Goal: Answer question/provide support

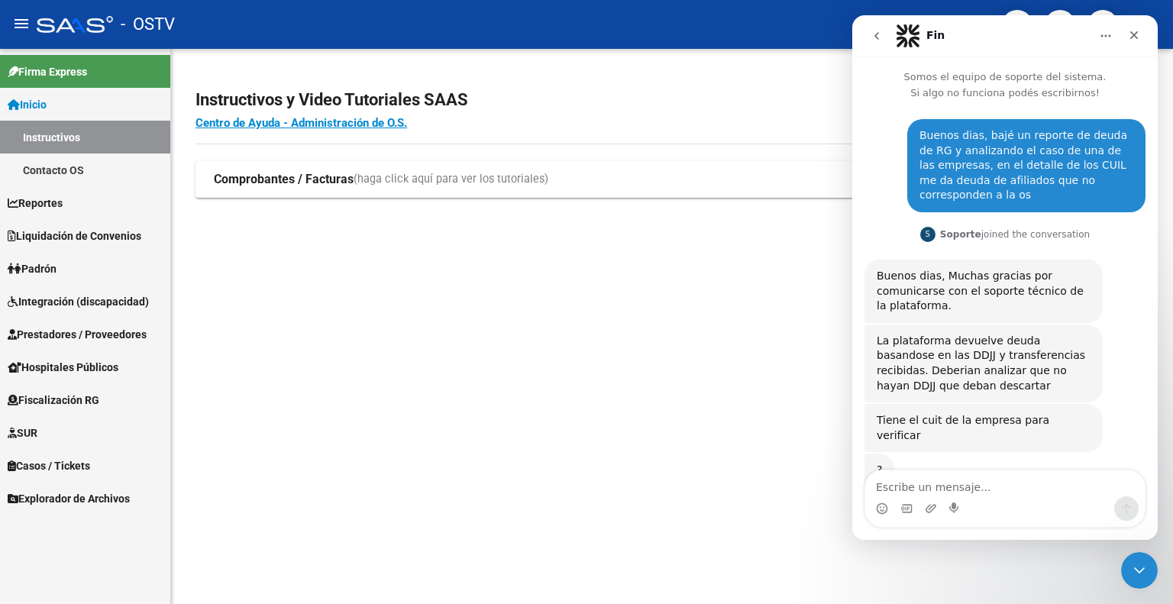
scroll to position [53, 0]
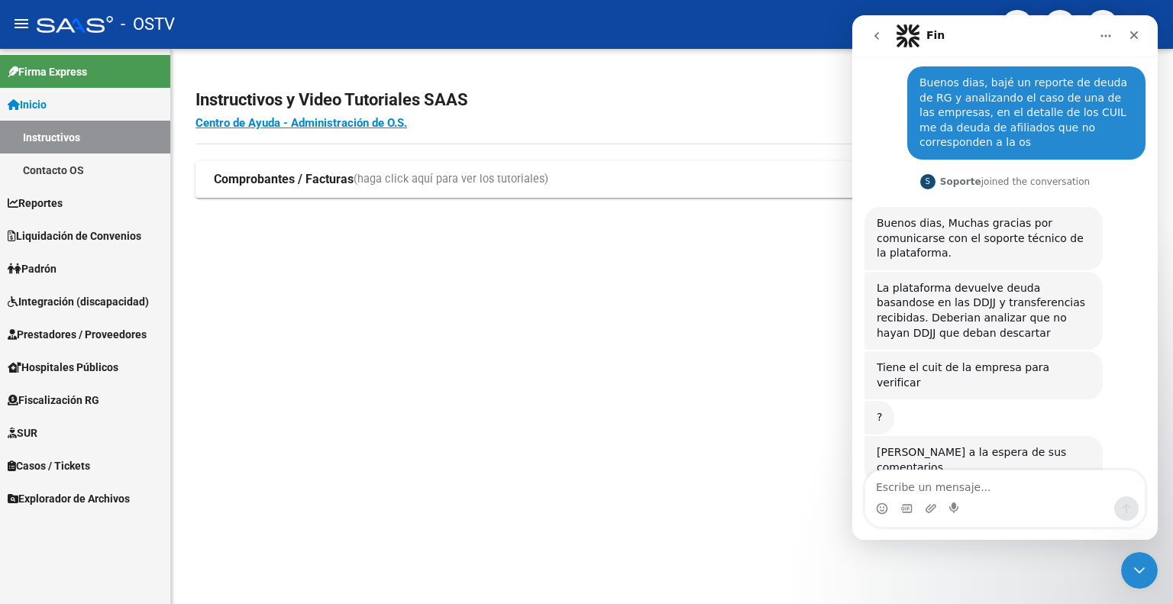
click at [931, 499] on div "Intercom Messenger" at bounding box center [931, 508] width 12 height 24
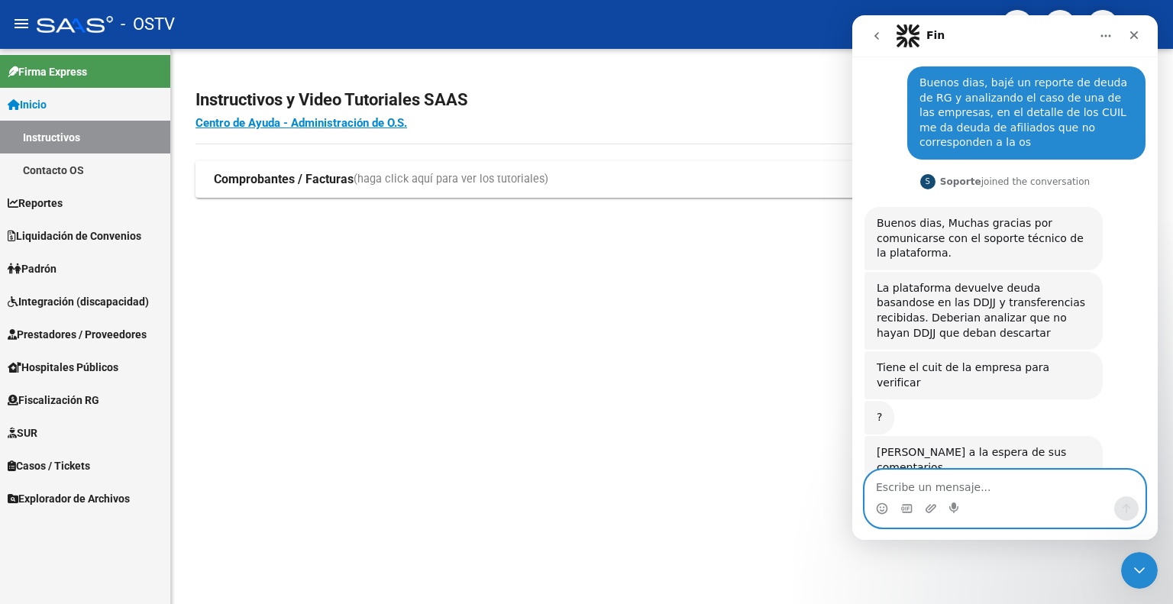
click at [941, 487] on textarea "Escribe un mensaje..." at bounding box center [1004, 483] width 279 height 26
type textarea "si perdon ya te paso"
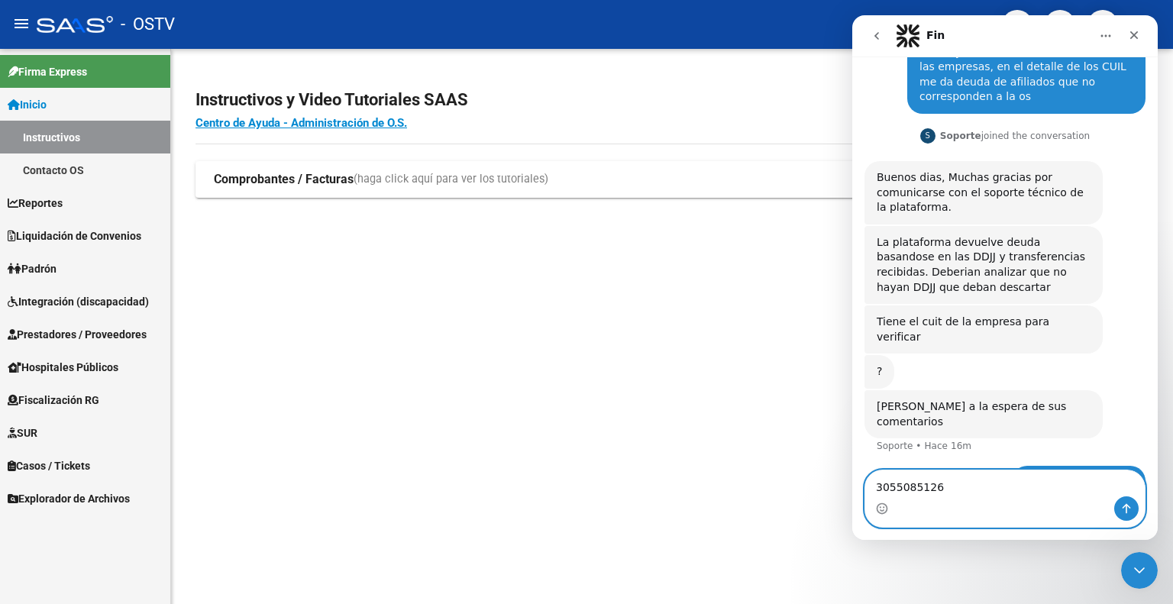
type textarea "30550851268"
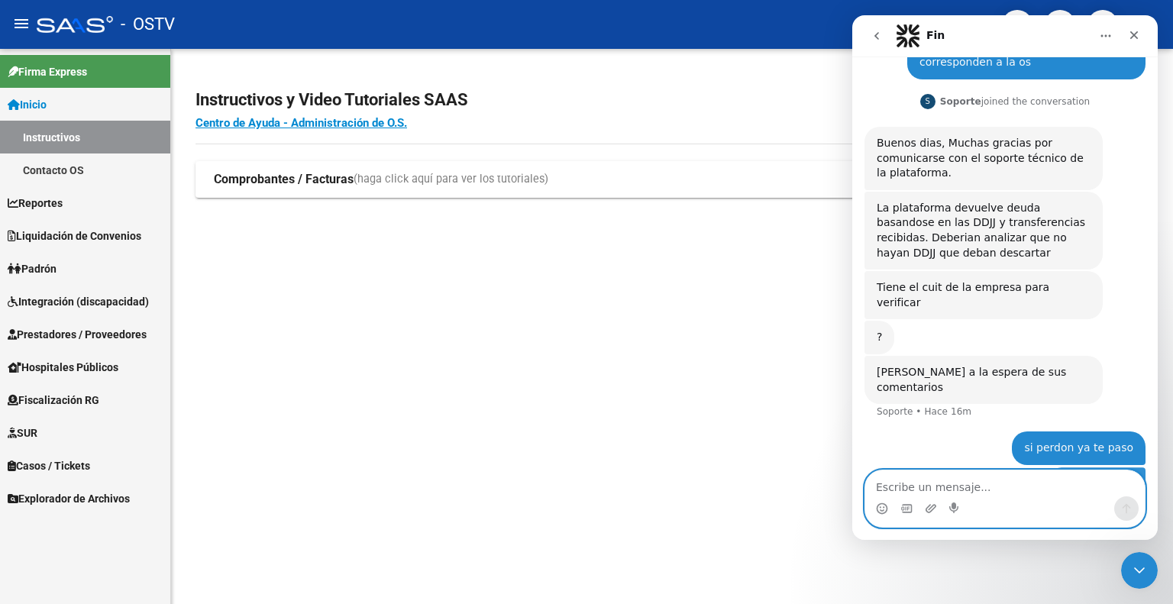
scroll to position [134, 0]
click at [977, 485] on textarea "Escribe un mensaje..." at bounding box center [1004, 483] width 279 height 26
type textarea "yo lo busque desde el saas de OSTVRA"
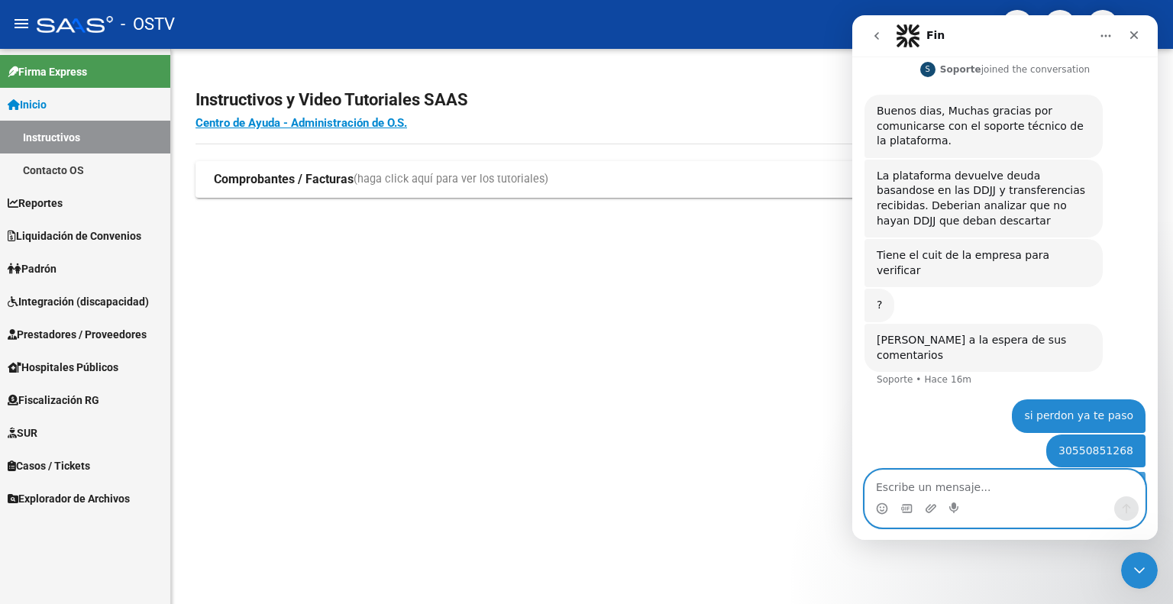
scroll to position [168, 0]
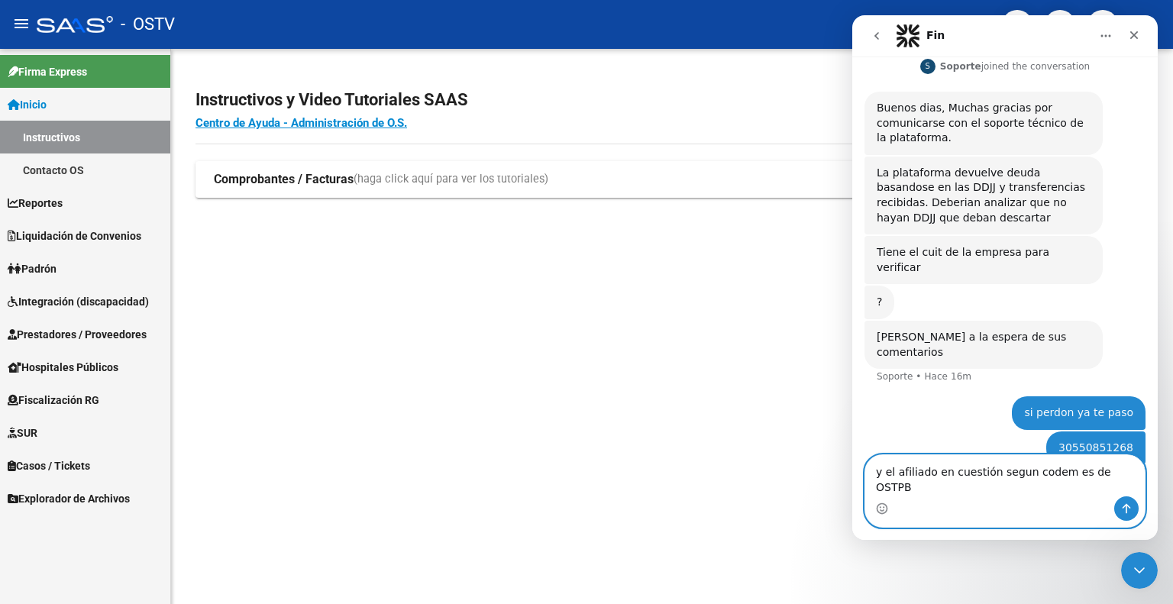
type textarea "y el afiliado en cuestión segun codem es de OSTPBA"
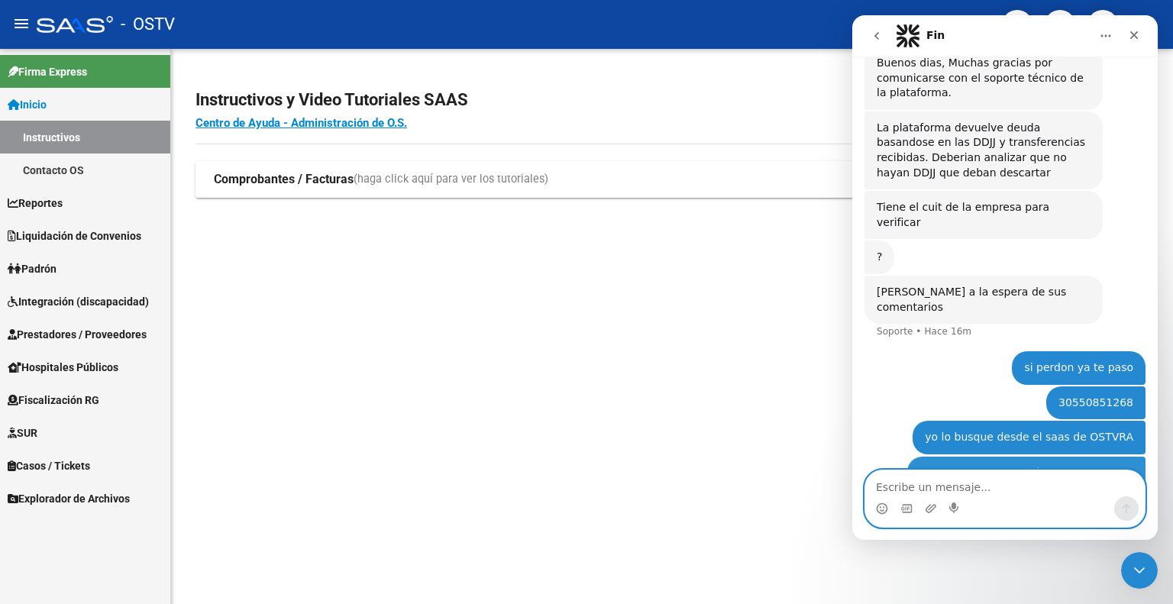
scroll to position [218, 0]
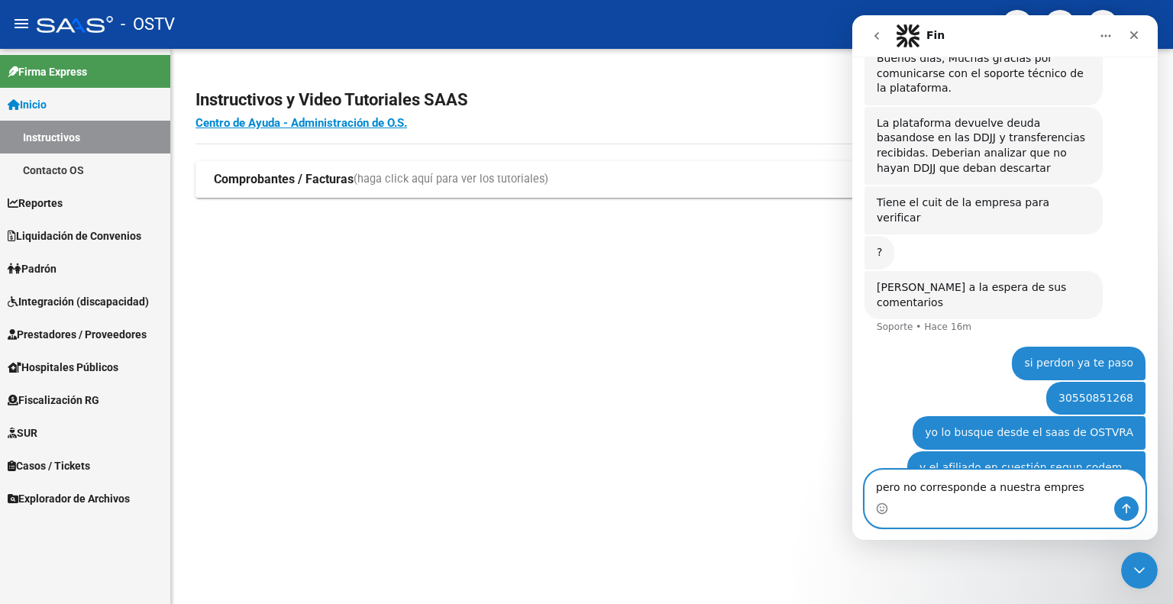
type textarea "pero no corresponde a nuestra empresa"
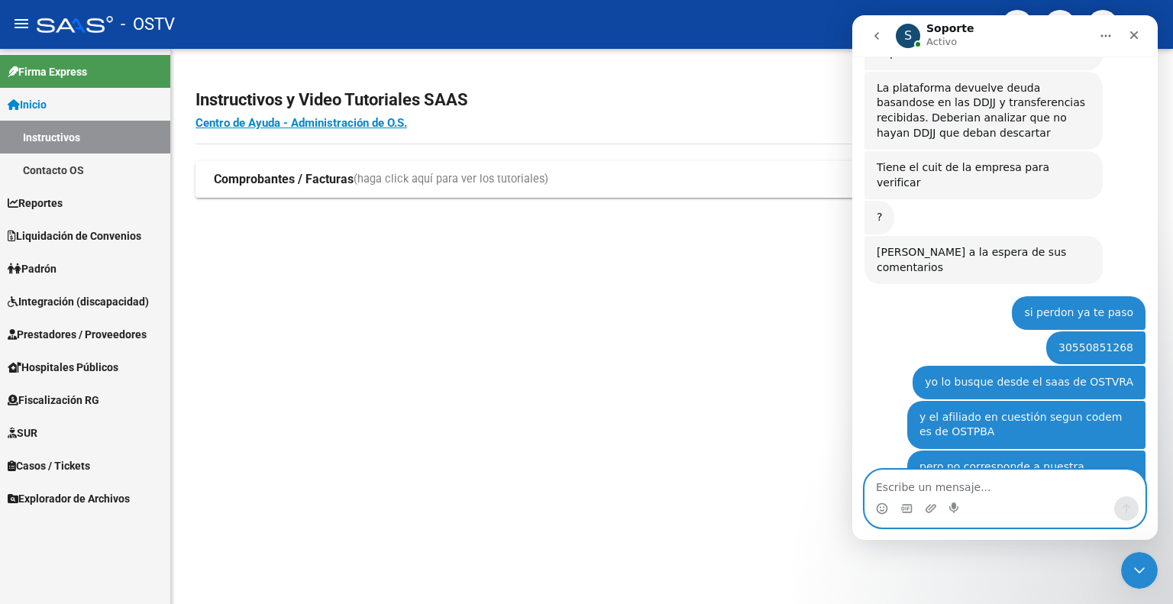
scroll to position [299, 0]
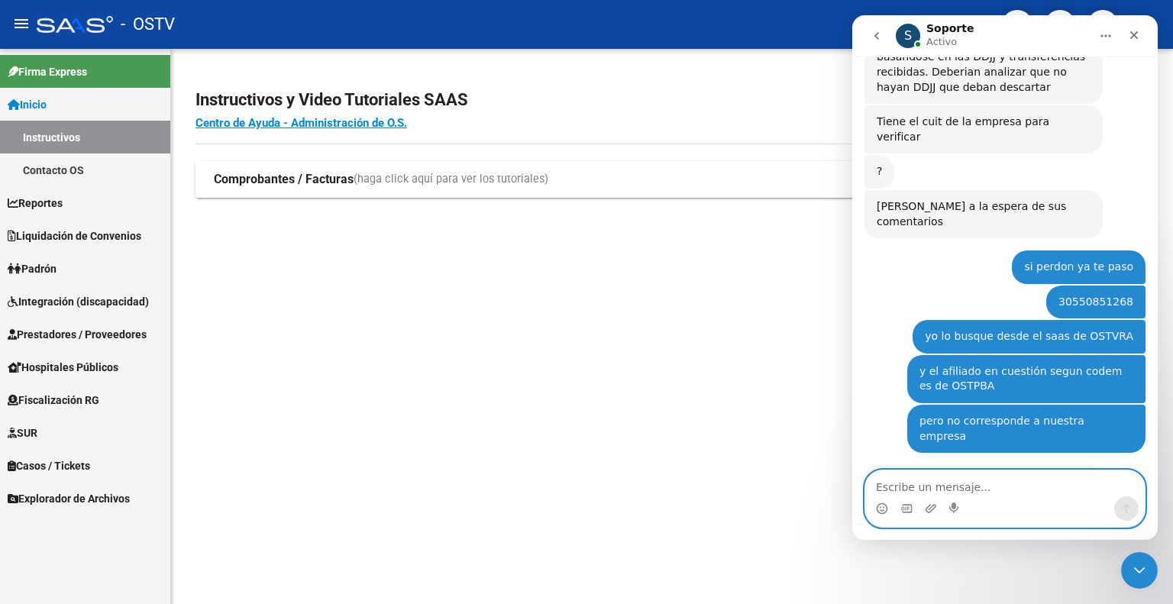
click at [1029, 490] on textarea "Escribe un mensaje..." at bounding box center [1004, 483] width 279 height 26
type textarea "si"
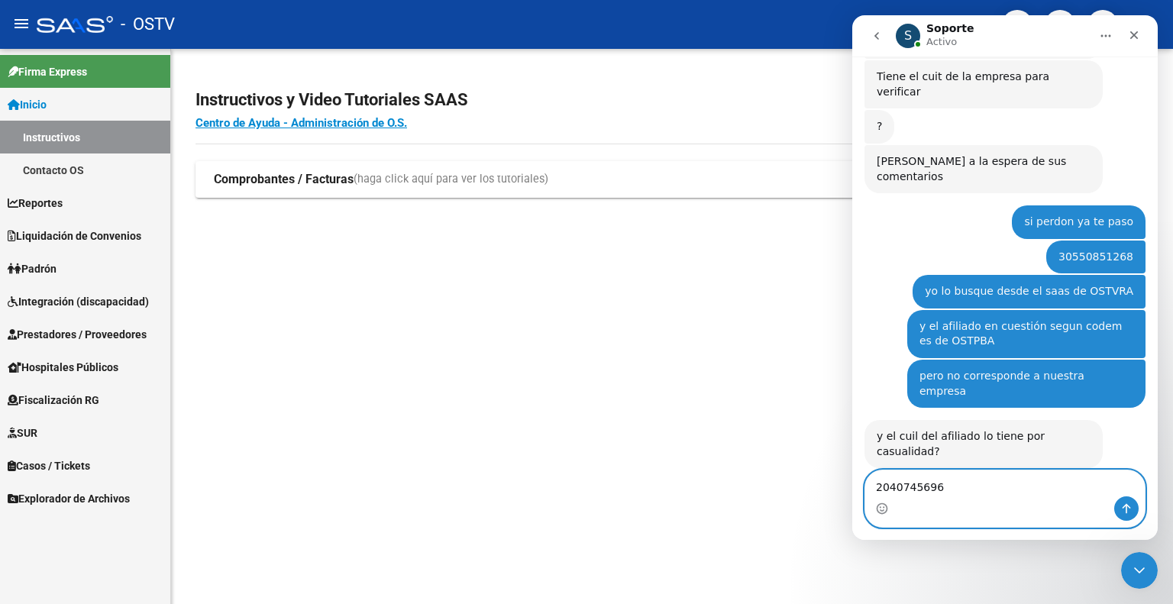
type textarea "20407456964"
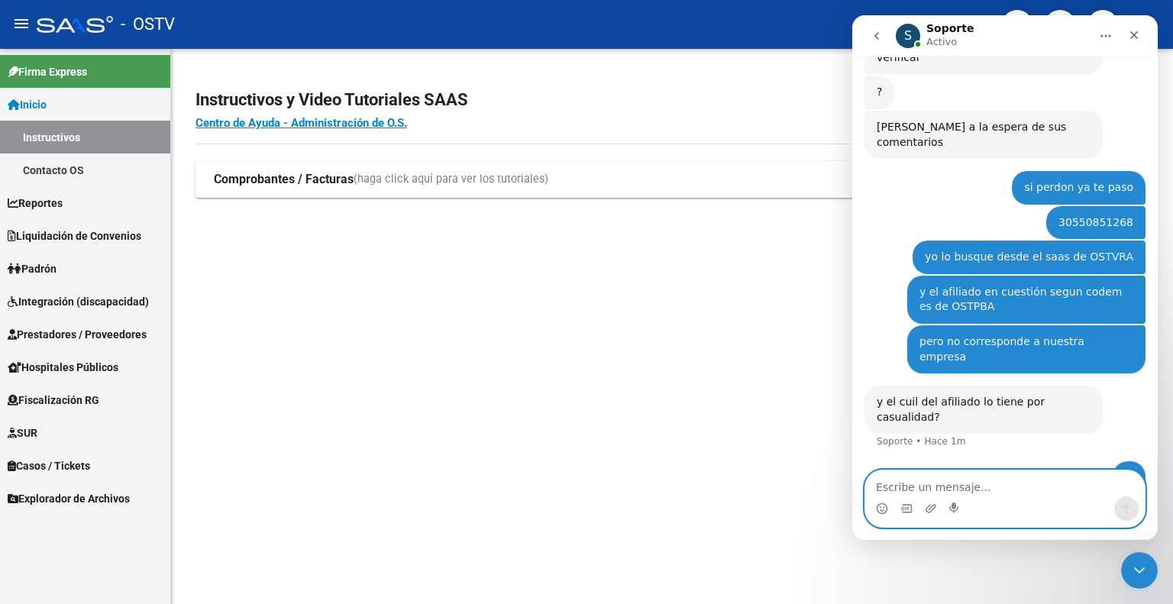
scroll to position [379, 0]
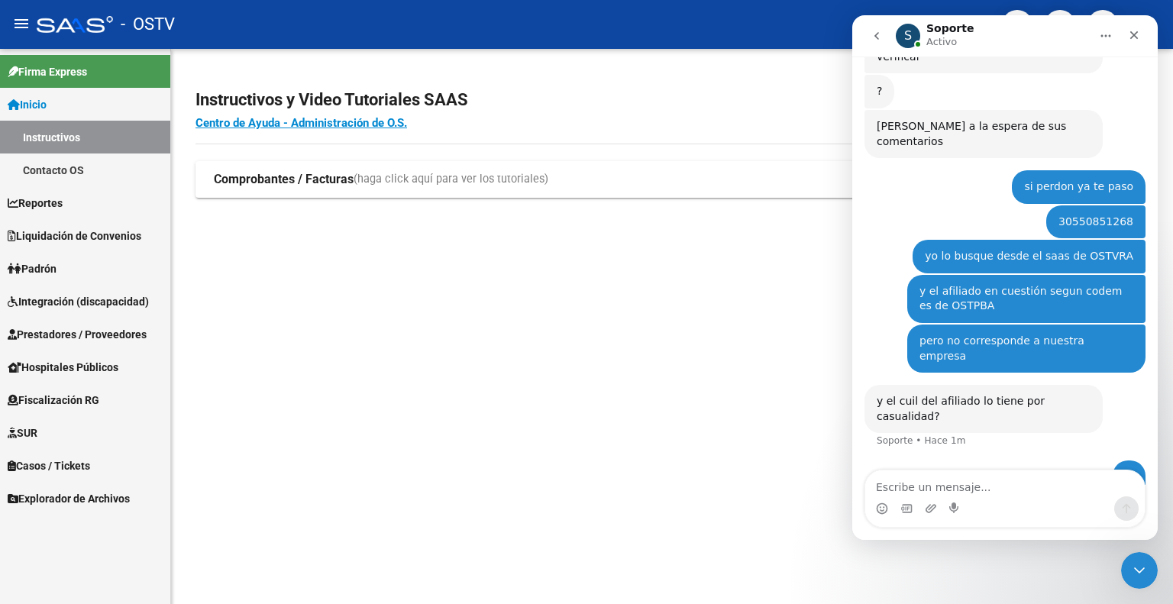
click at [68, 405] on span "Fiscalización RG" at bounding box center [54, 400] width 92 height 17
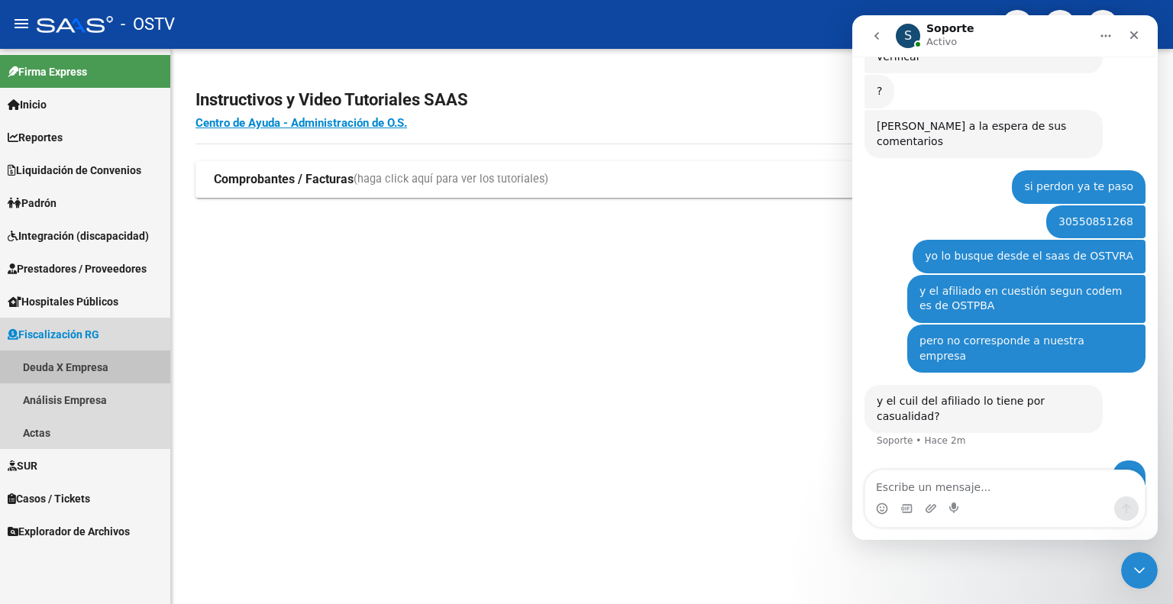
click at [86, 369] on link "Deuda X Empresa" at bounding box center [85, 366] width 170 height 33
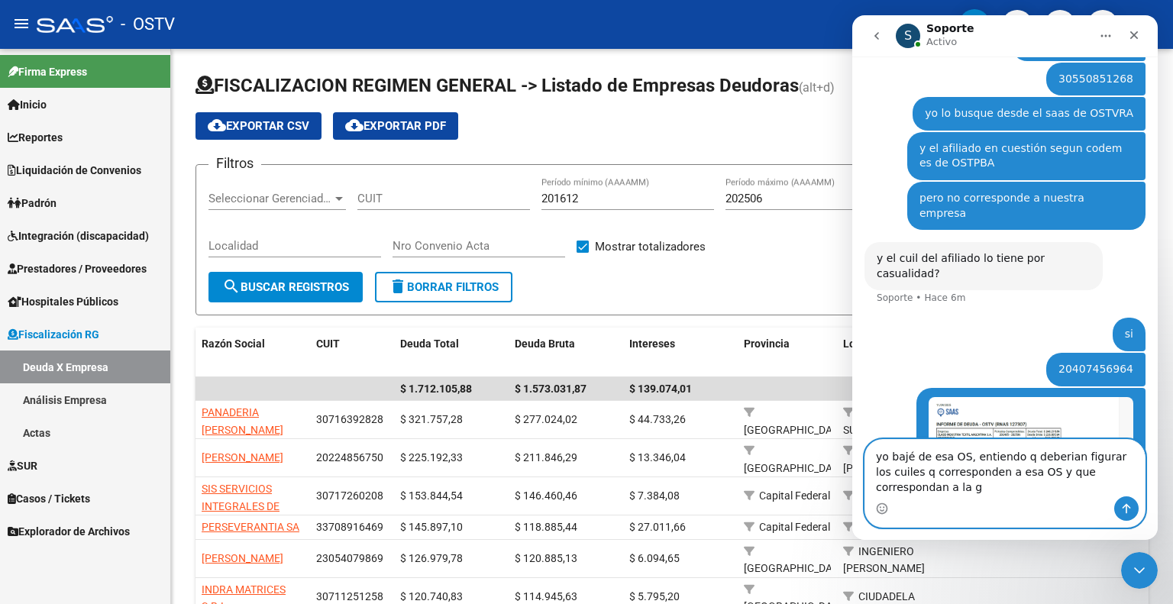
scroll to position [537, 0]
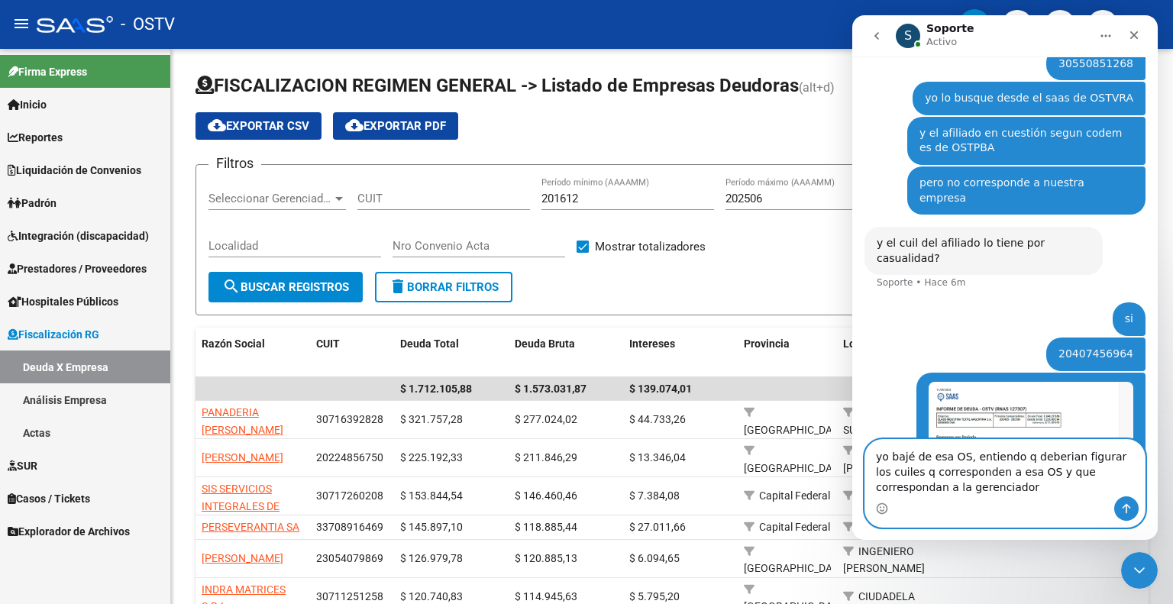
type textarea "yo bajé de esa OS, entiendo q deberian figurar los cuiles q corresponden a esa …"
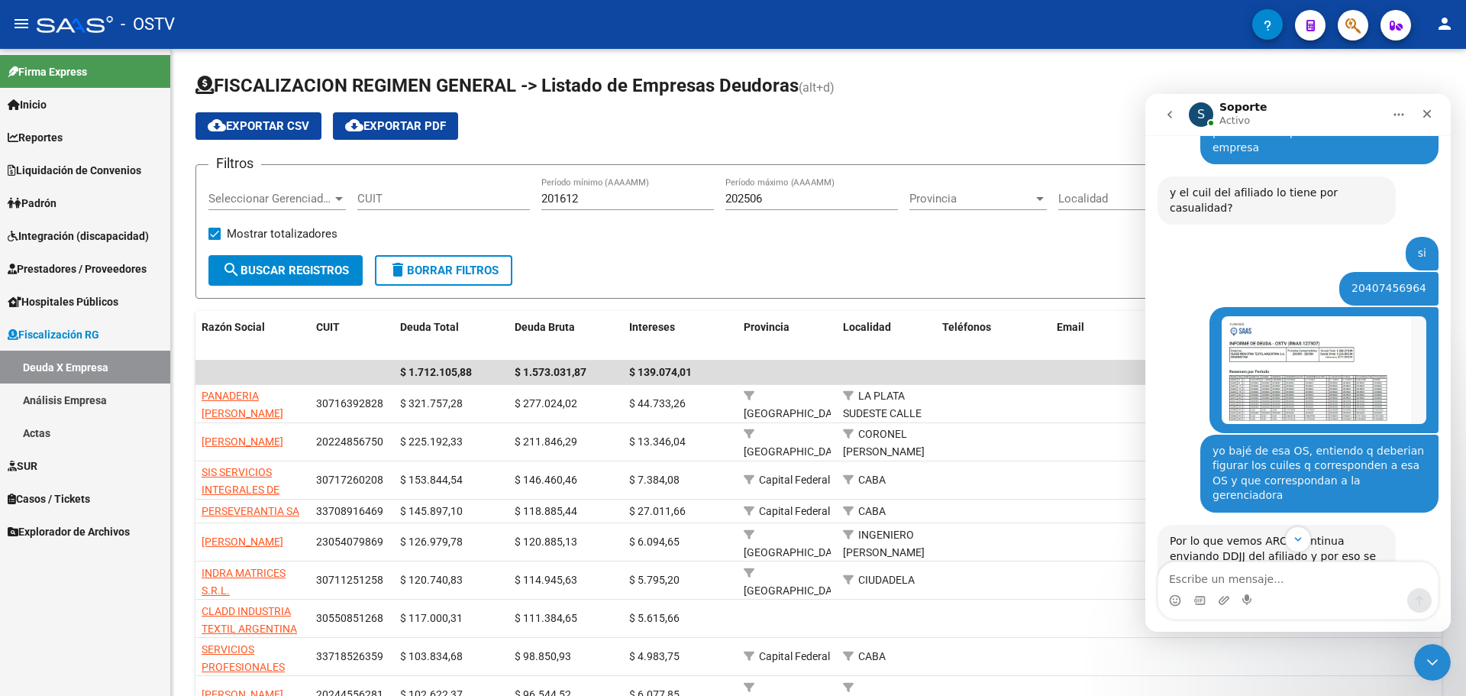
scroll to position [728, 0]
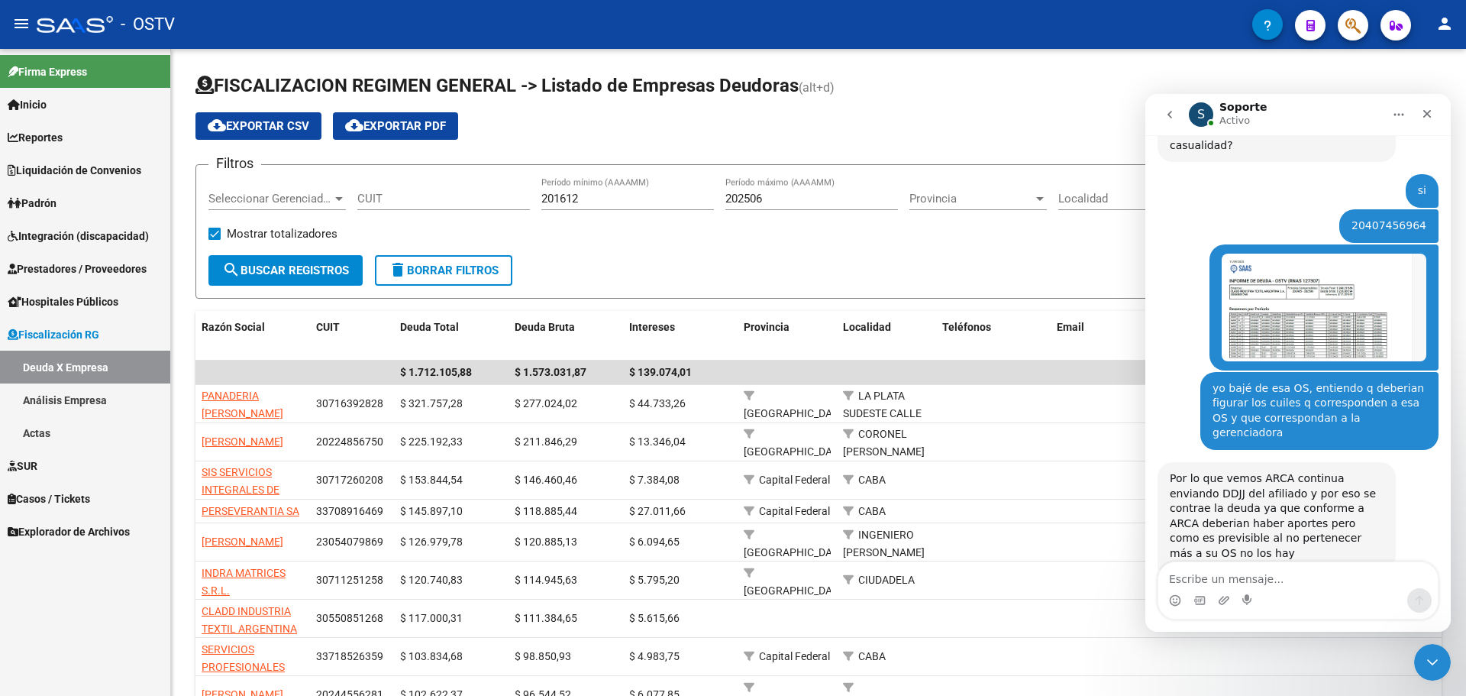
click at [1172, 588] on div "Intercom Messenger" at bounding box center [1297, 600] width 279 height 24
click at [1172, 583] on textarea "Escribe un mensaje..." at bounding box center [1297, 575] width 279 height 26
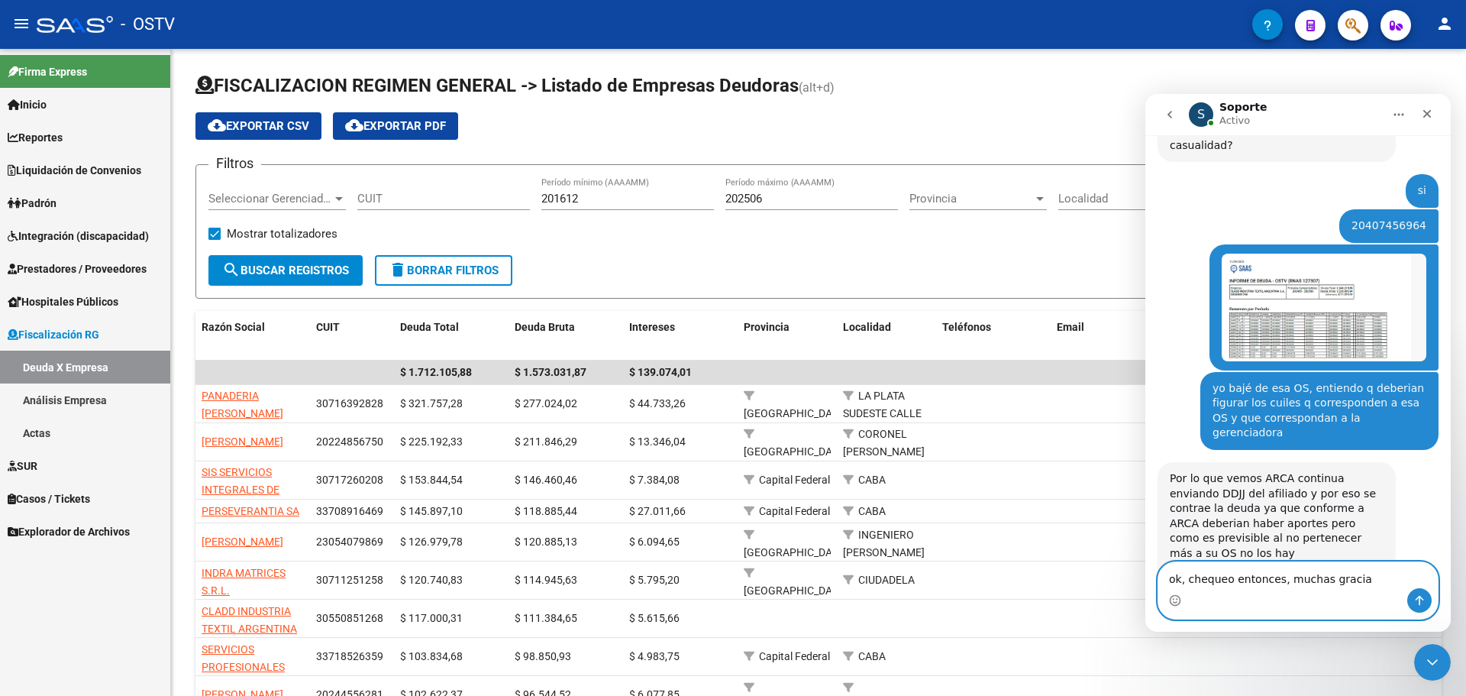
type textarea "ok, chequeo entonces, muchas gracias"
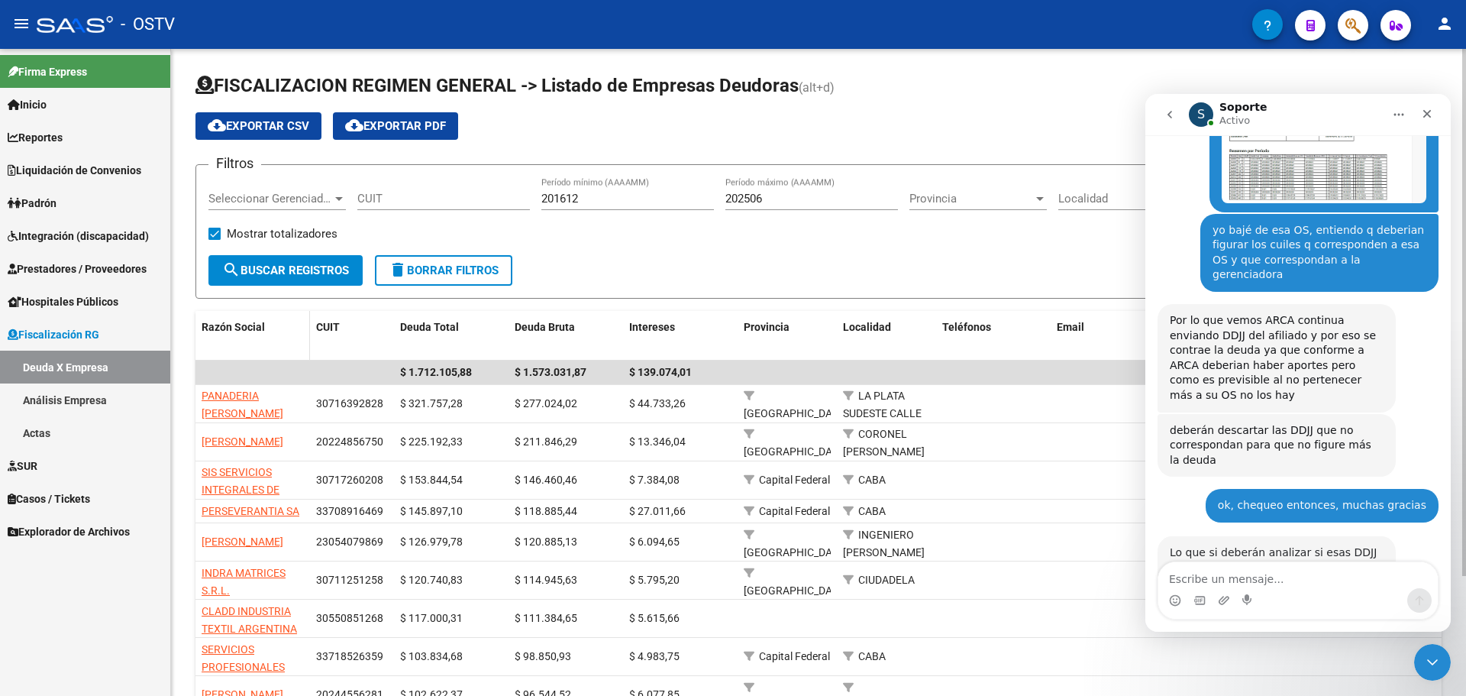
scroll to position [927, 0]
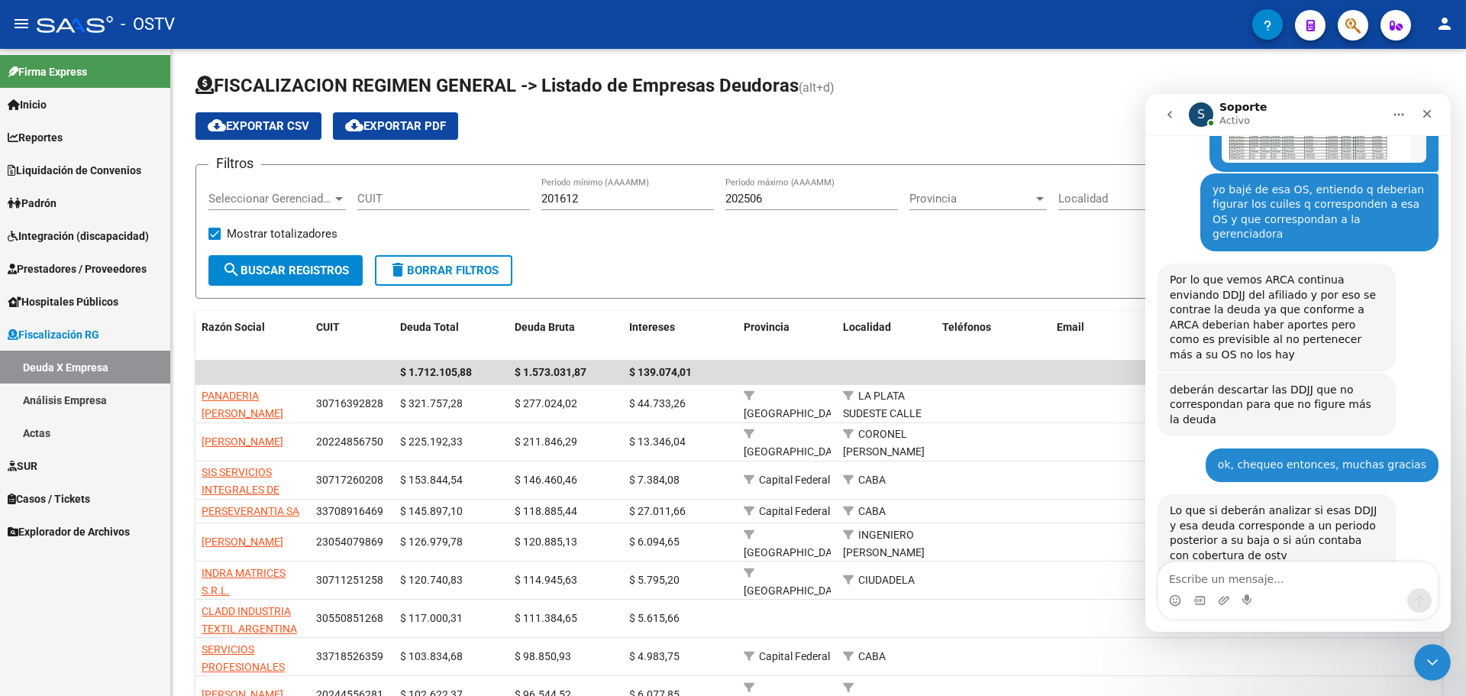
click at [1172, 583] on img "Soporte dice…" at bounding box center [1272, 604] width 205 height 42
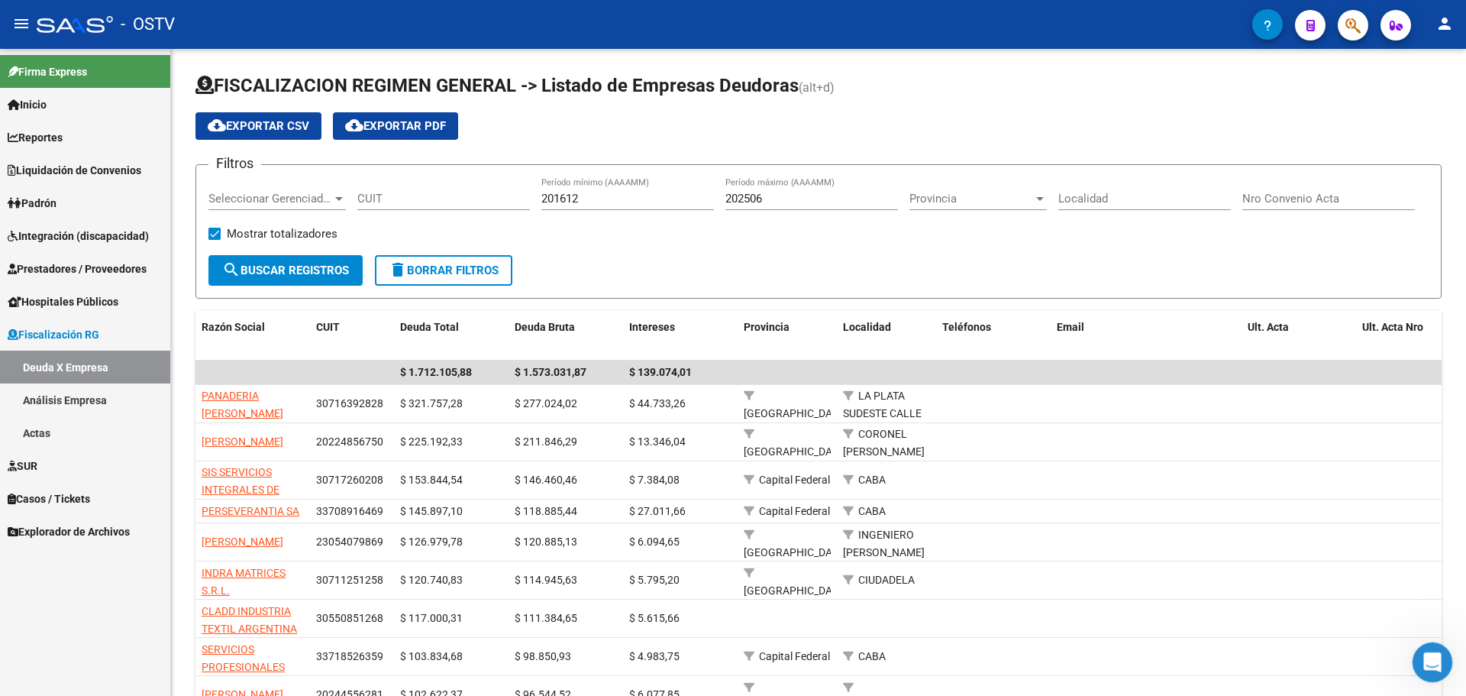
click at [1172, 603] on div "Abrir Intercom Messenger" at bounding box center [1430, 659] width 50 height 50
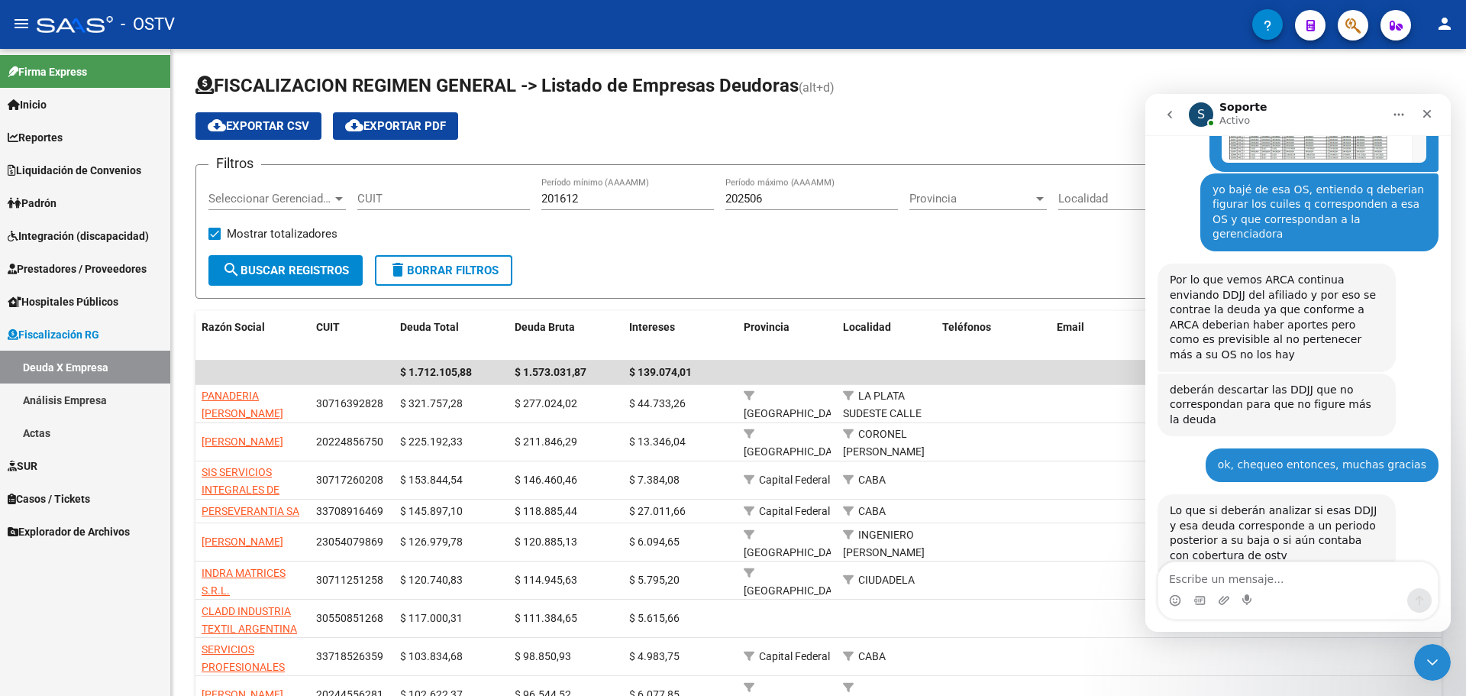
click at [1172, 575] on textarea "Escribe un mensaje..." at bounding box center [1297, 575] width 279 height 26
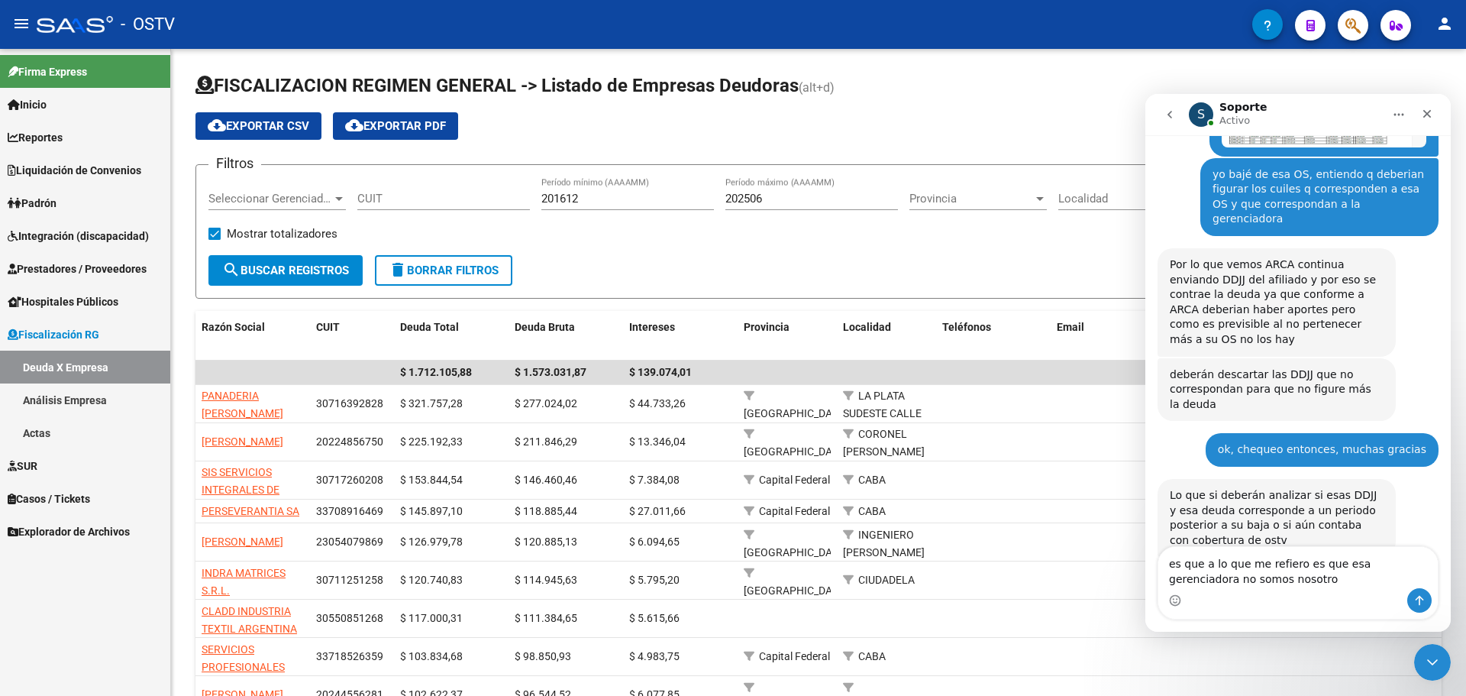
type textarea "es que a lo que me refiero es que esa gerenciadora no somos nosotros"
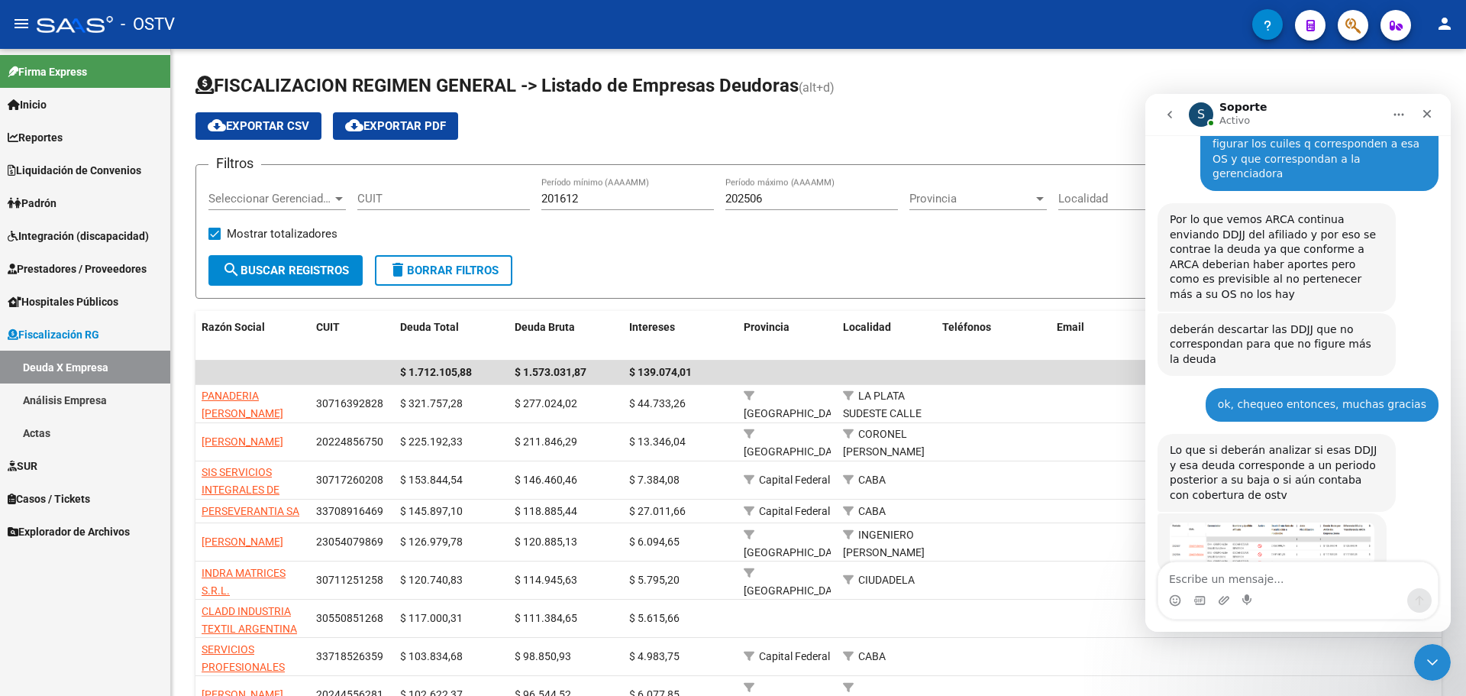
click at [1172, 522] on img "Soporte dice…" at bounding box center [1272, 543] width 205 height 42
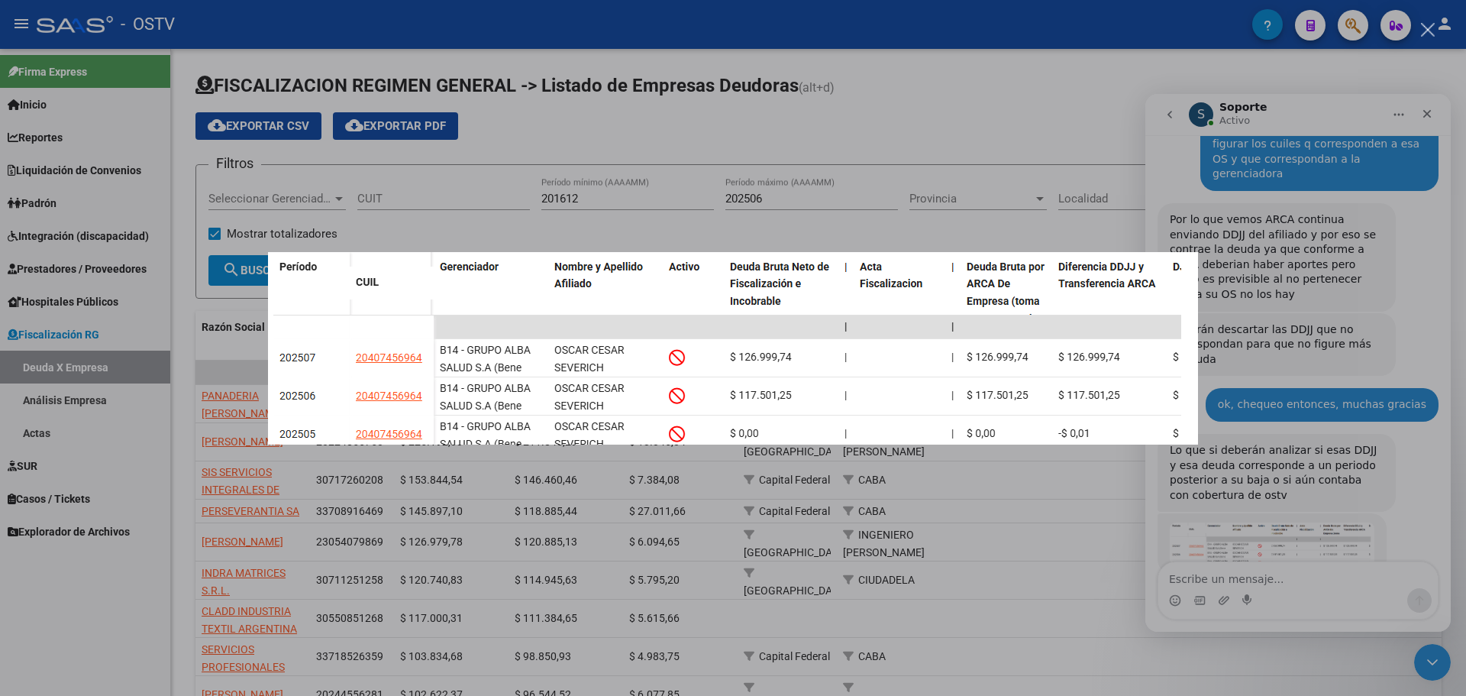
click at [709, 308] on img "Cerrar" at bounding box center [733, 348] width 930 height 192
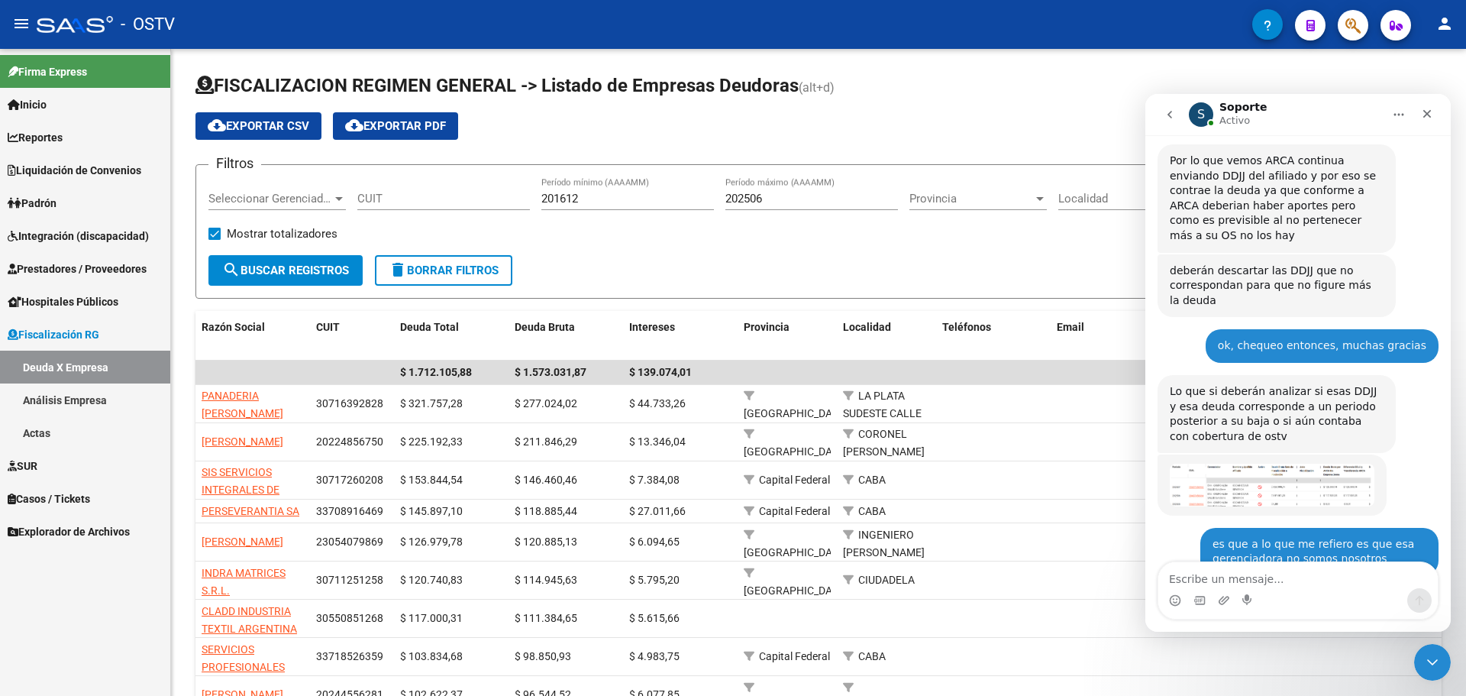
scroll to position [1113, 0]
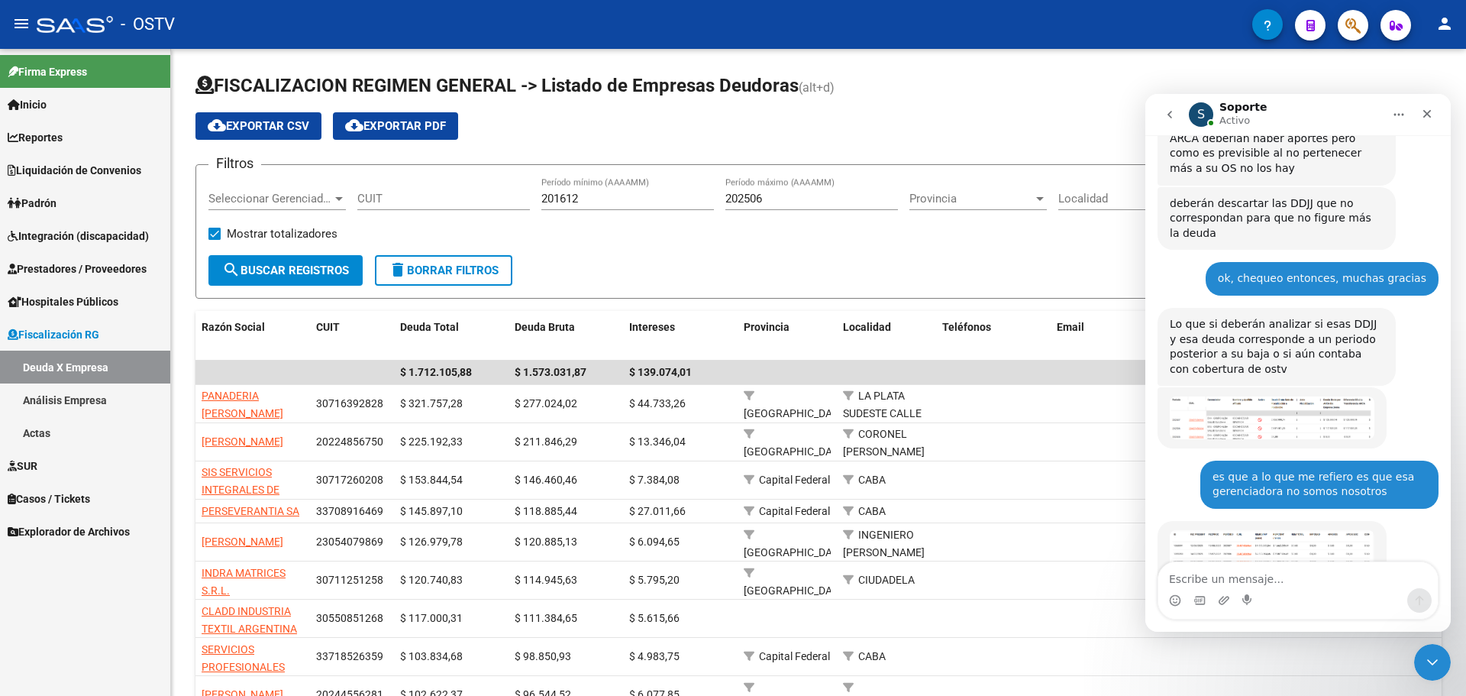
click at [1172, 530] on img "Soporte dice…" at bounding box center [1272, 578] width 205 height 96
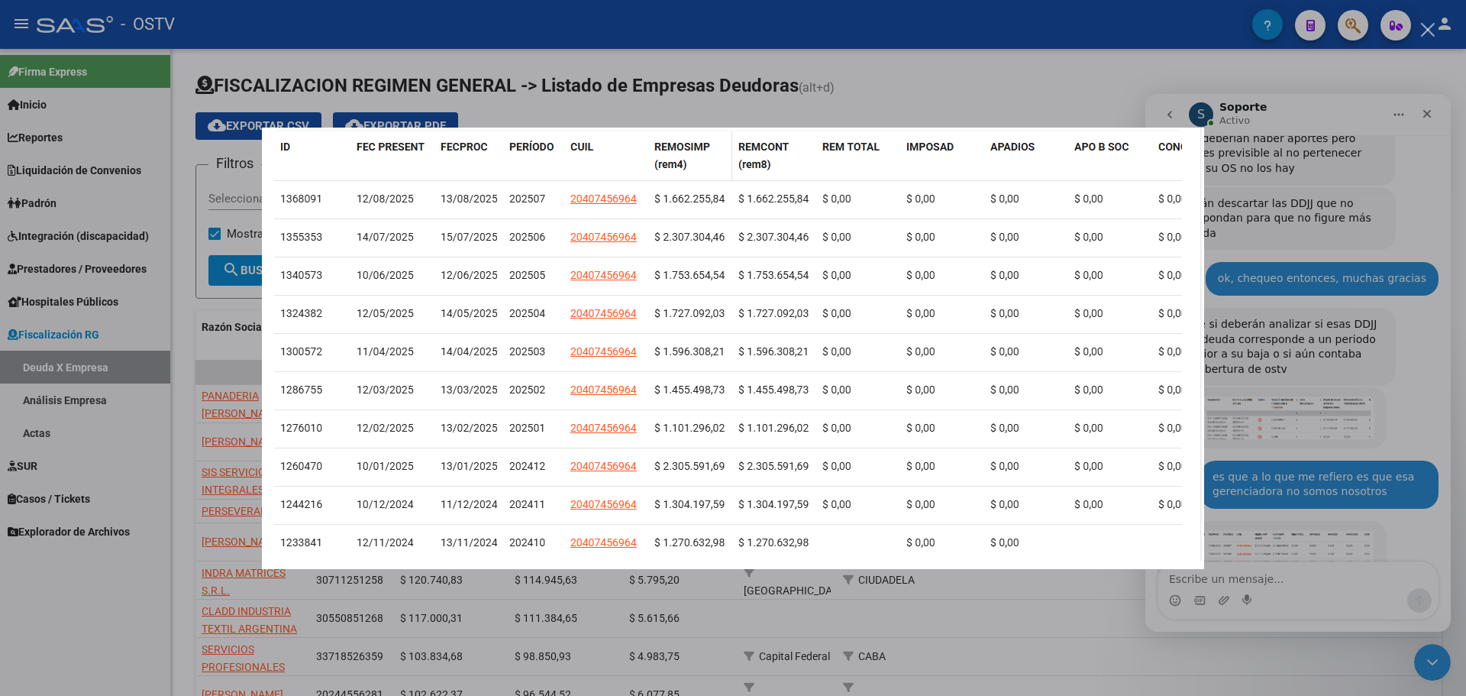
scroll to position [0, 0]
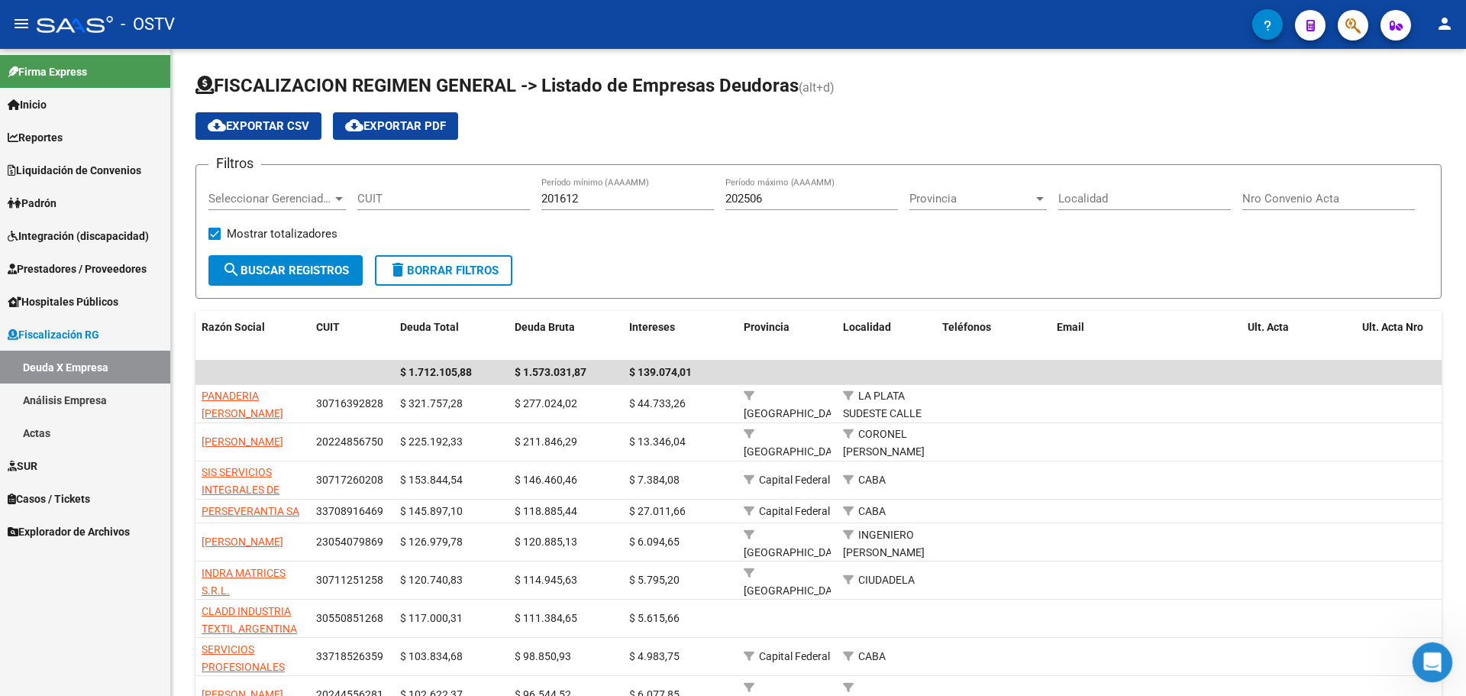
click at [1172, 603] on icon "Abrir Intercom Messenger" at bounding box center [1430, 659] width 25 height 25
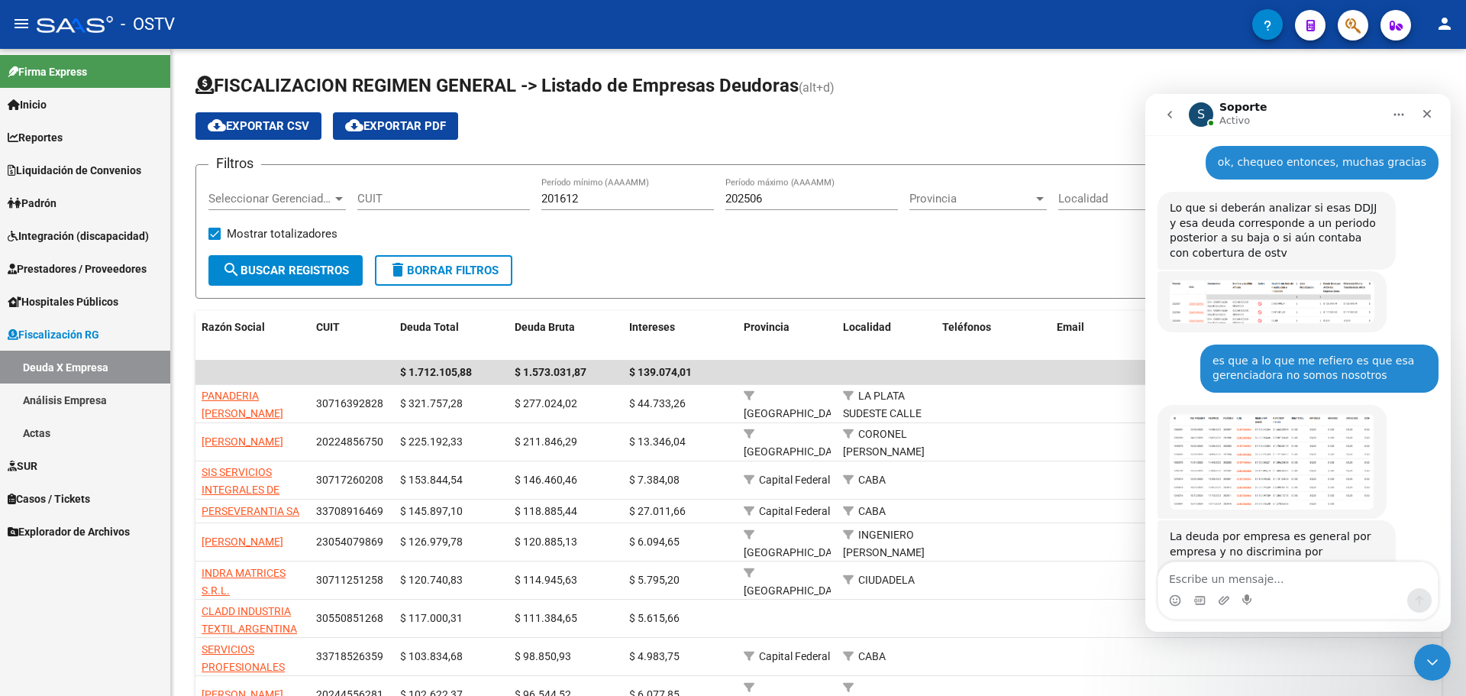
scroll to position [1228, 0]
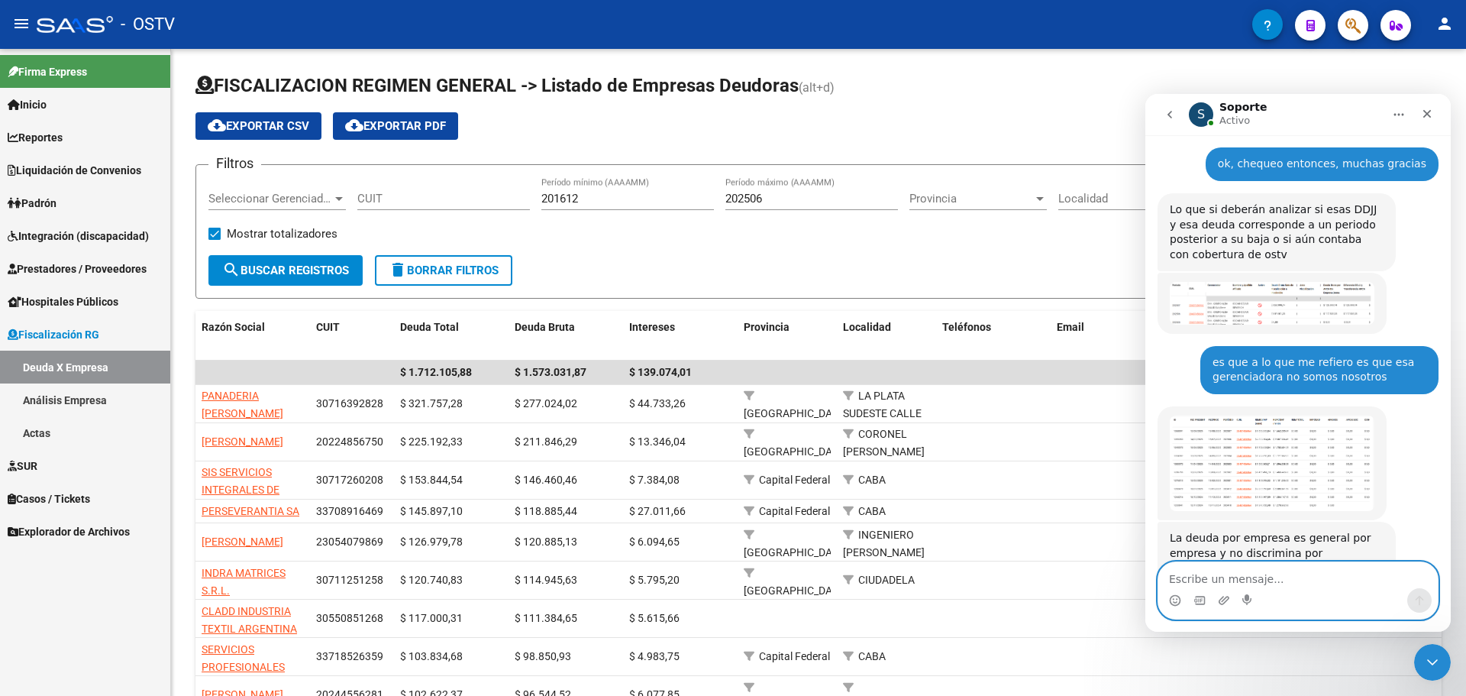
click at [1172, 573] on textarea "Escribe un mensaje..." at bounding box center [1297, 575] width 279 height 26
type textarea "ok, muchas gracias"
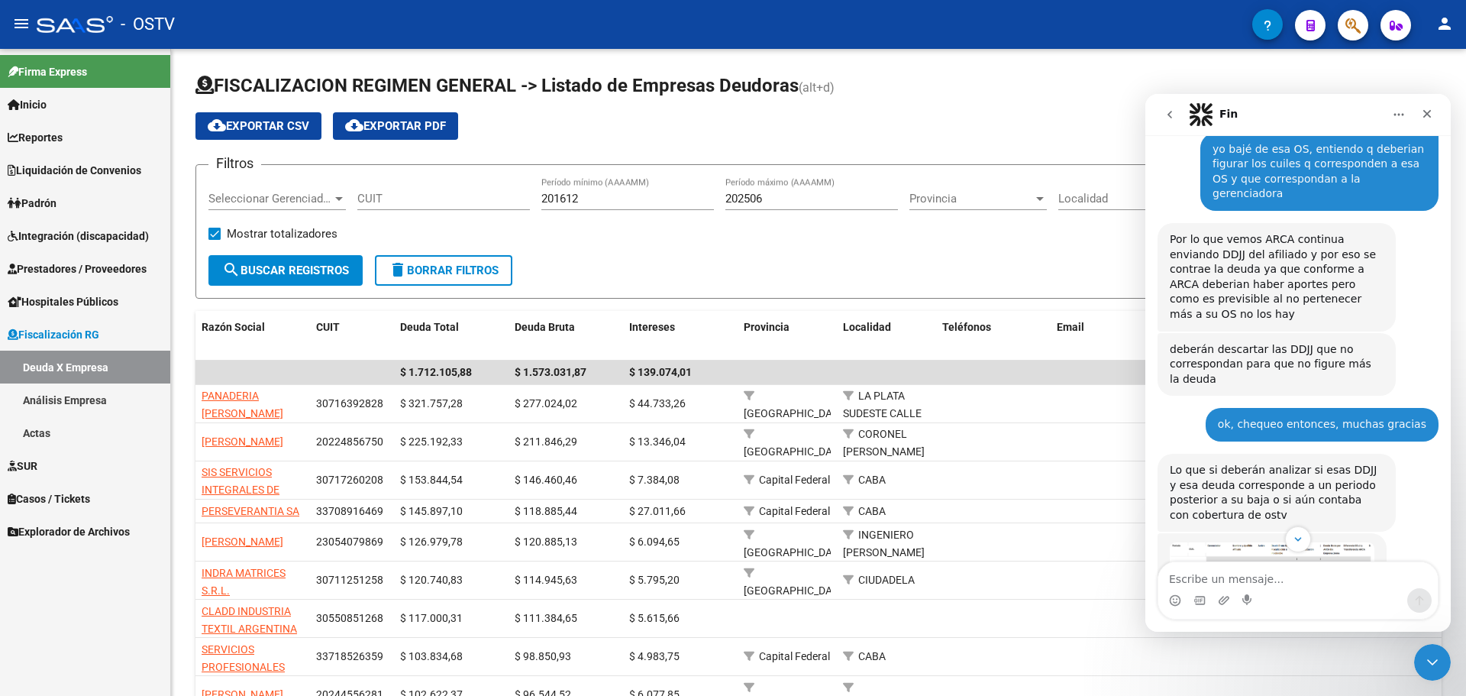
scroll to position [993, 0]
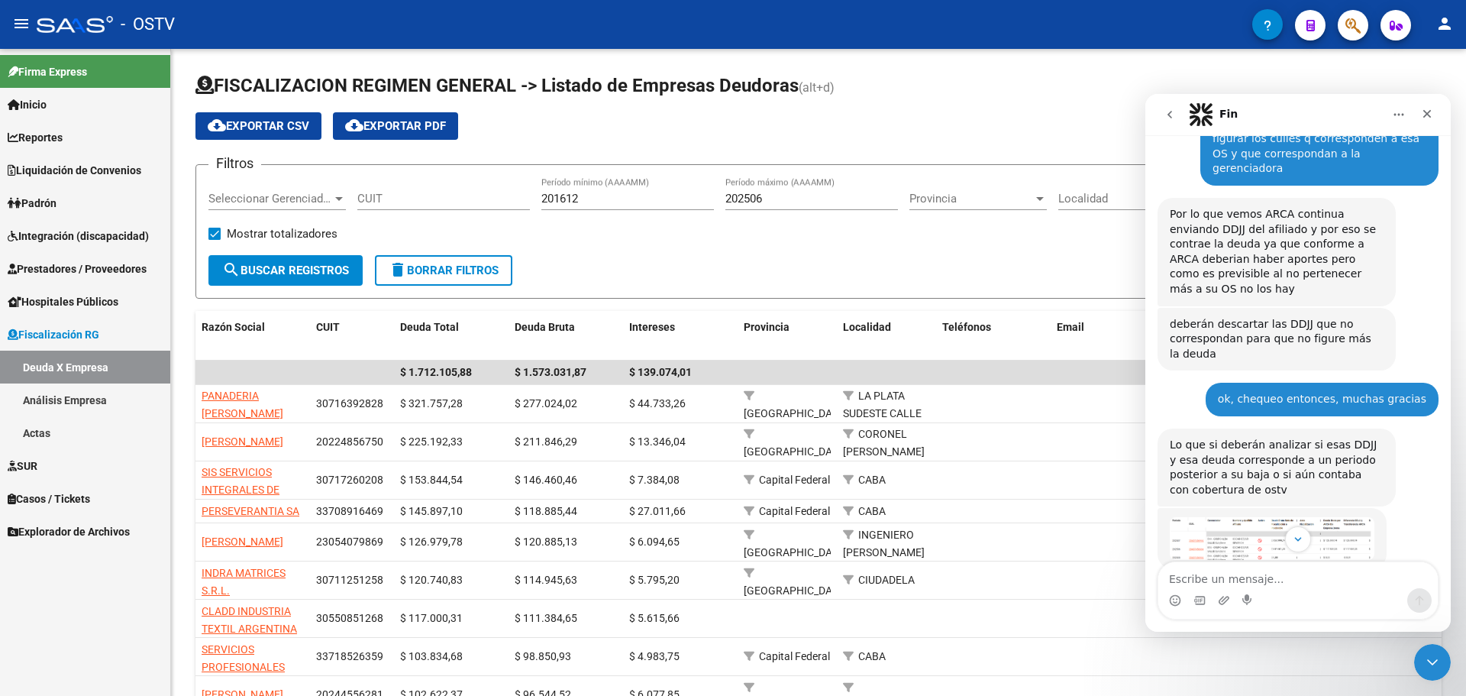
click at [1172, 517] on img "Soporte dice…" at bounding box center [1272, 538] width 205 height 42
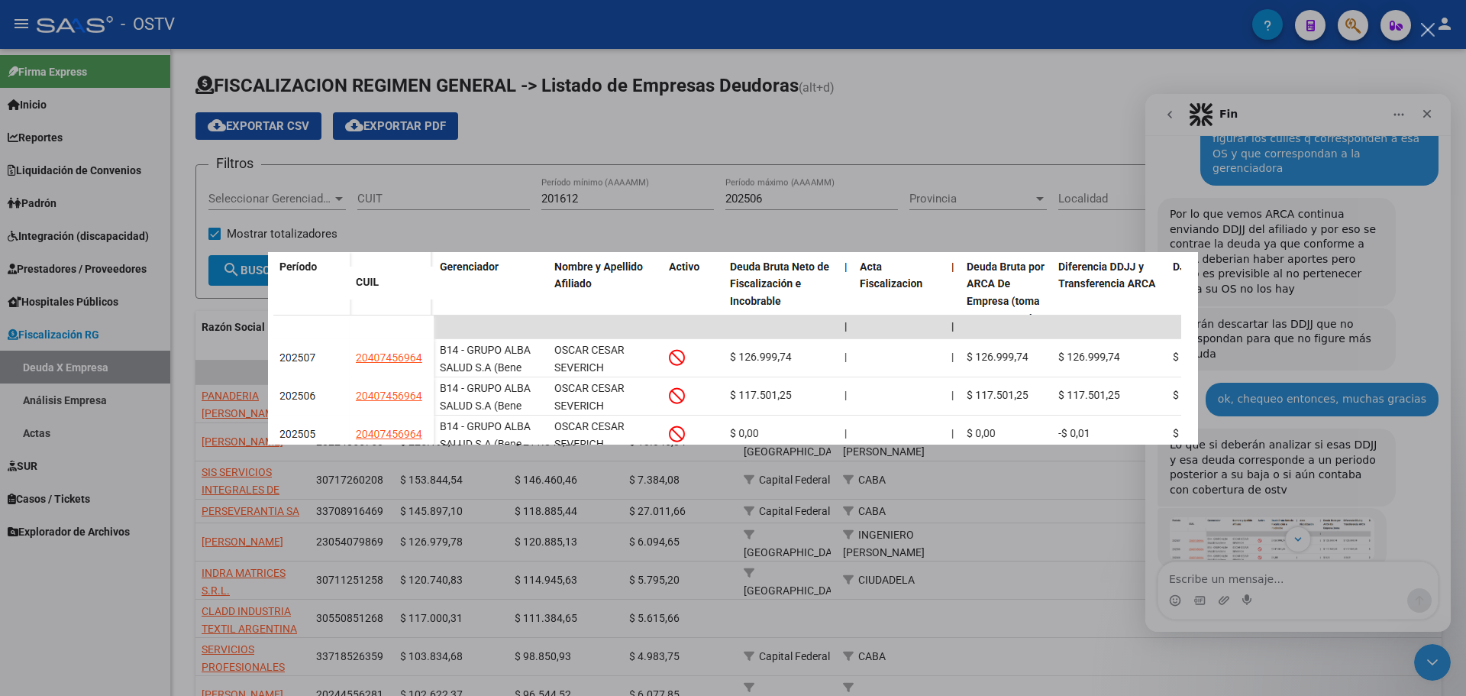
scroll to position [0, 0]
click at [1172, 377] on div "Intercom Messenger" at bounding box center [733, 348] width 1466 height 696
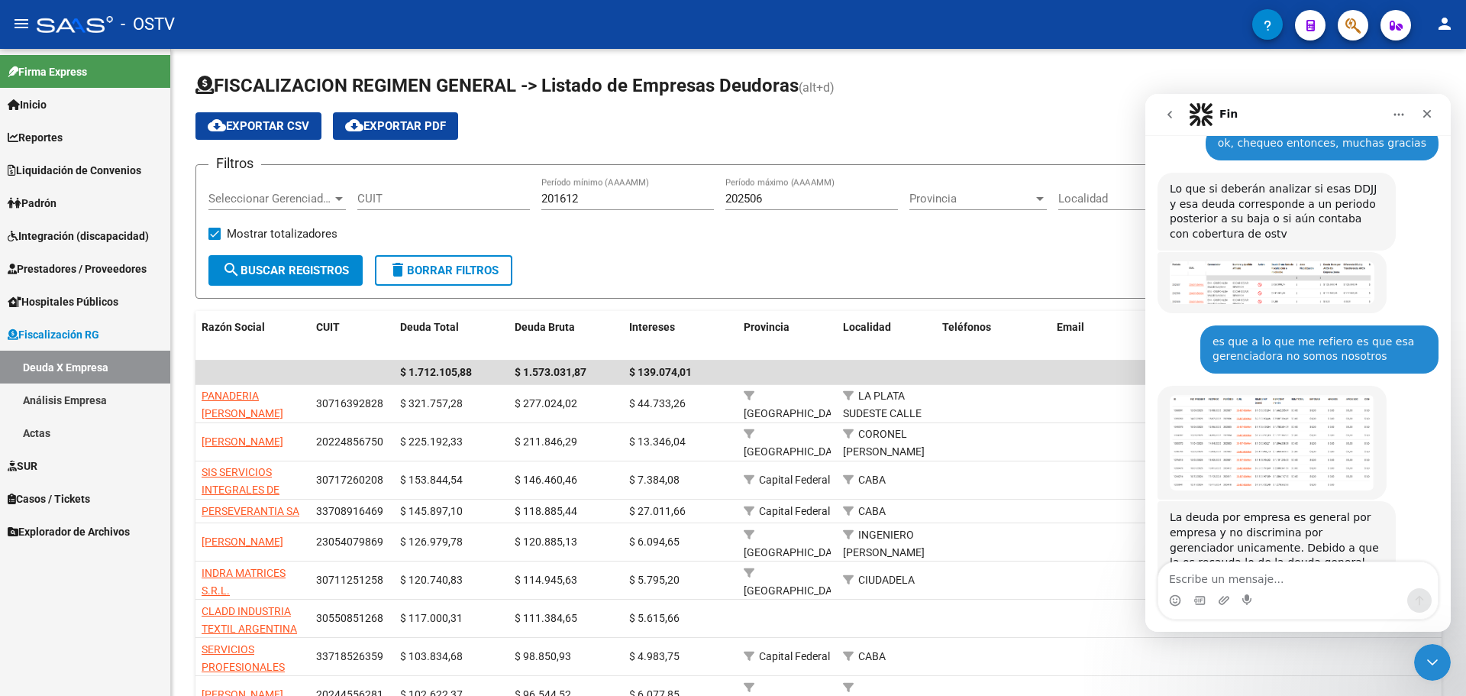
scroll to position [1089, 0]
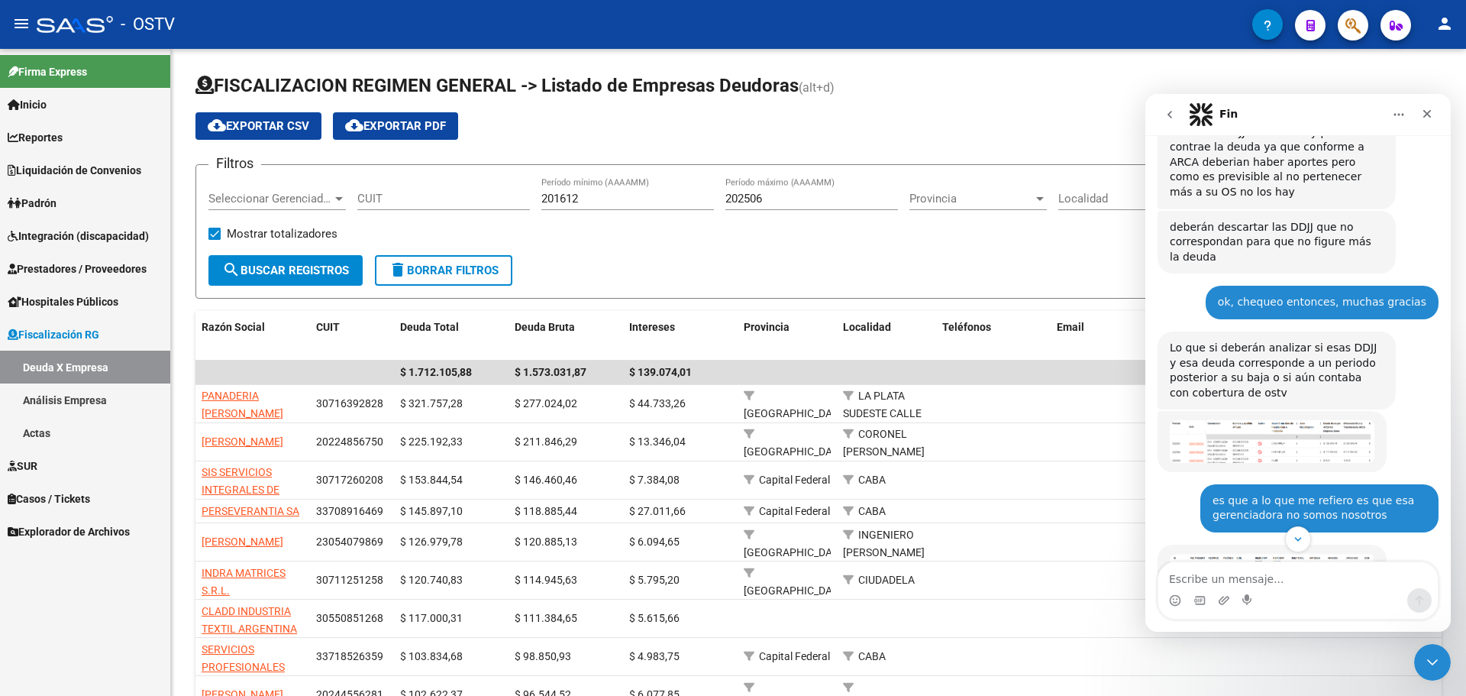
click at [1172, 420] on img "Soporte dice…" at bounding box center [1272, 441] width 205 height 42
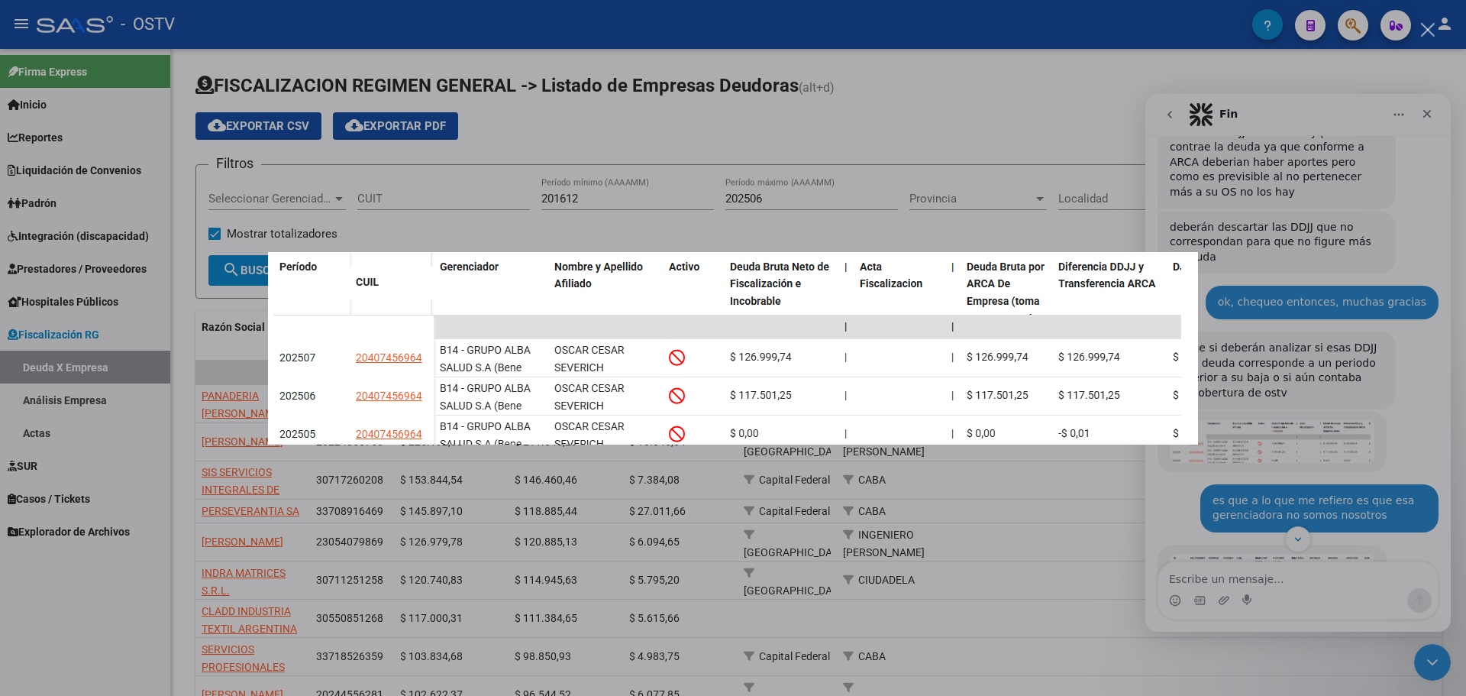
click at [1172, 347] on div "Intercom Messenger" at bounding box center [733, 348] width 1466 height 696
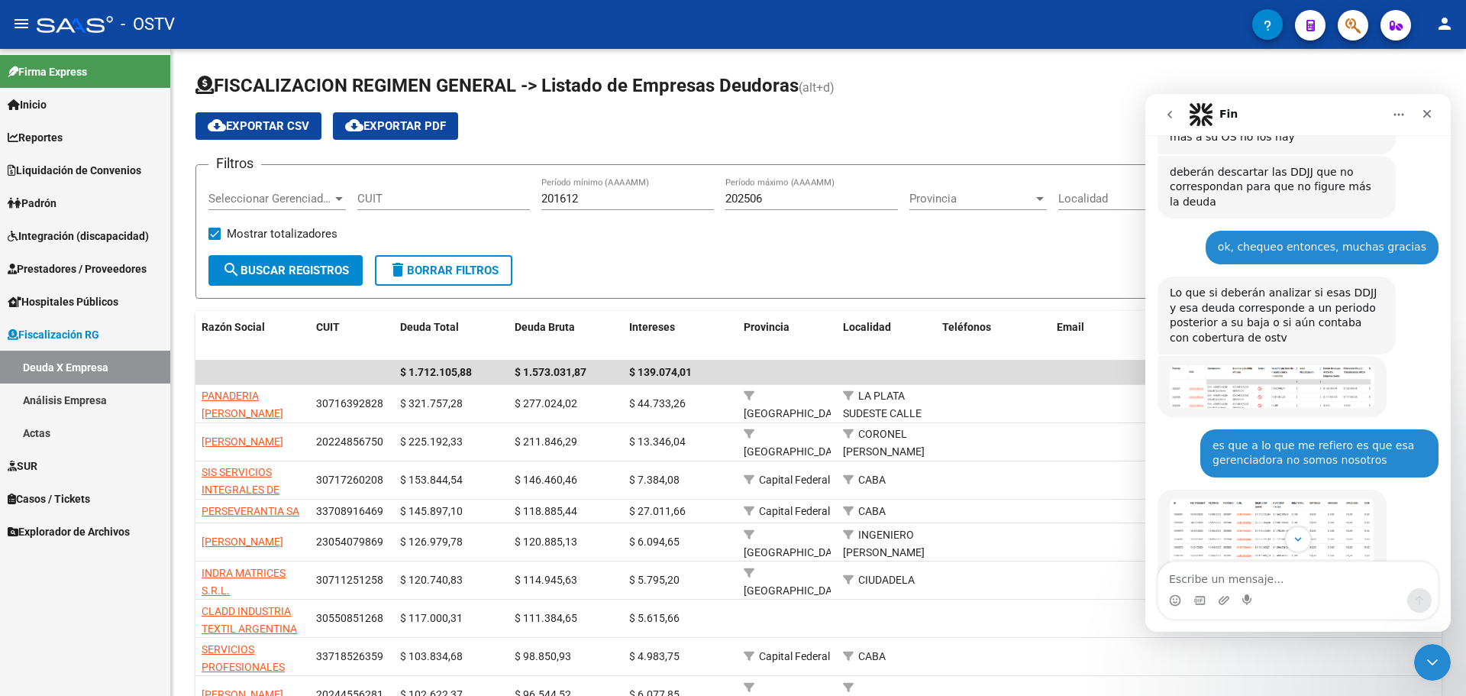
scroll to position [1166, 0]
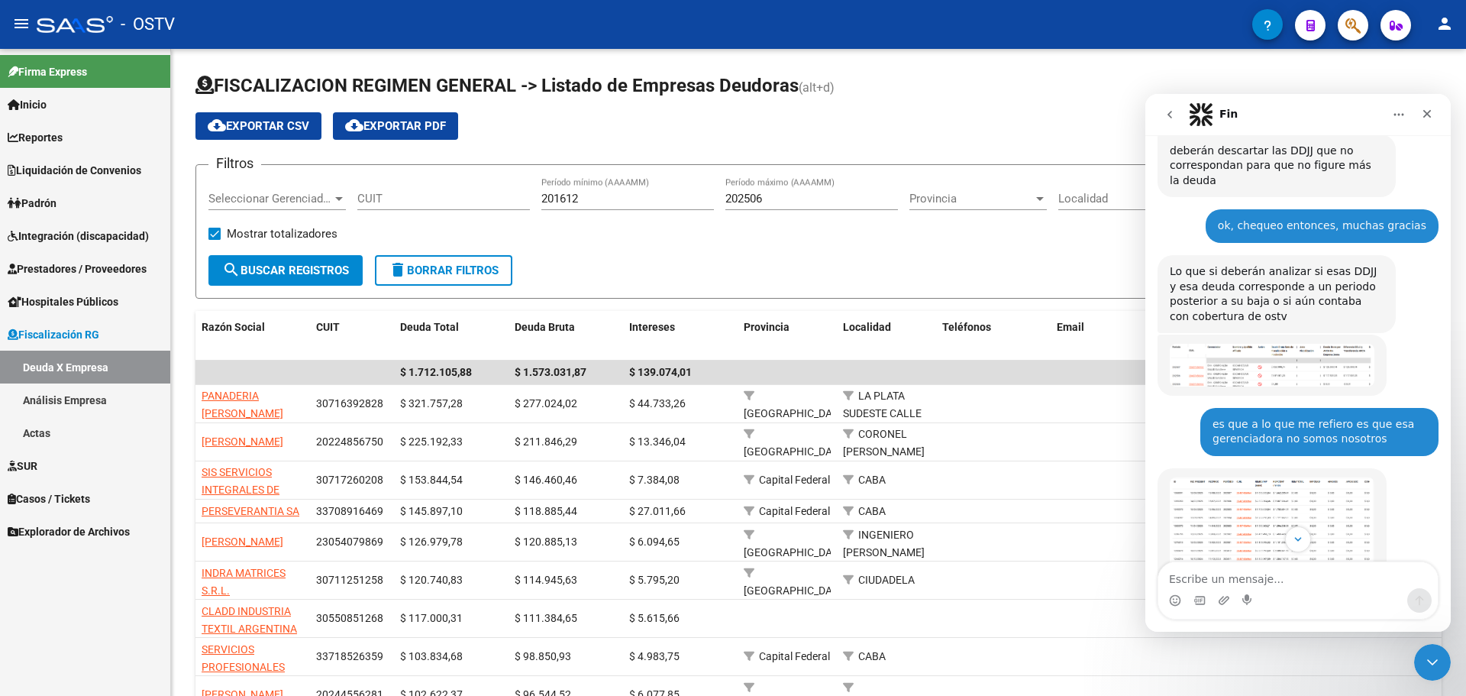
click at [1172, 477] on img "Soporte dice…" at bounding box center [1272, 525] width 205 height 96
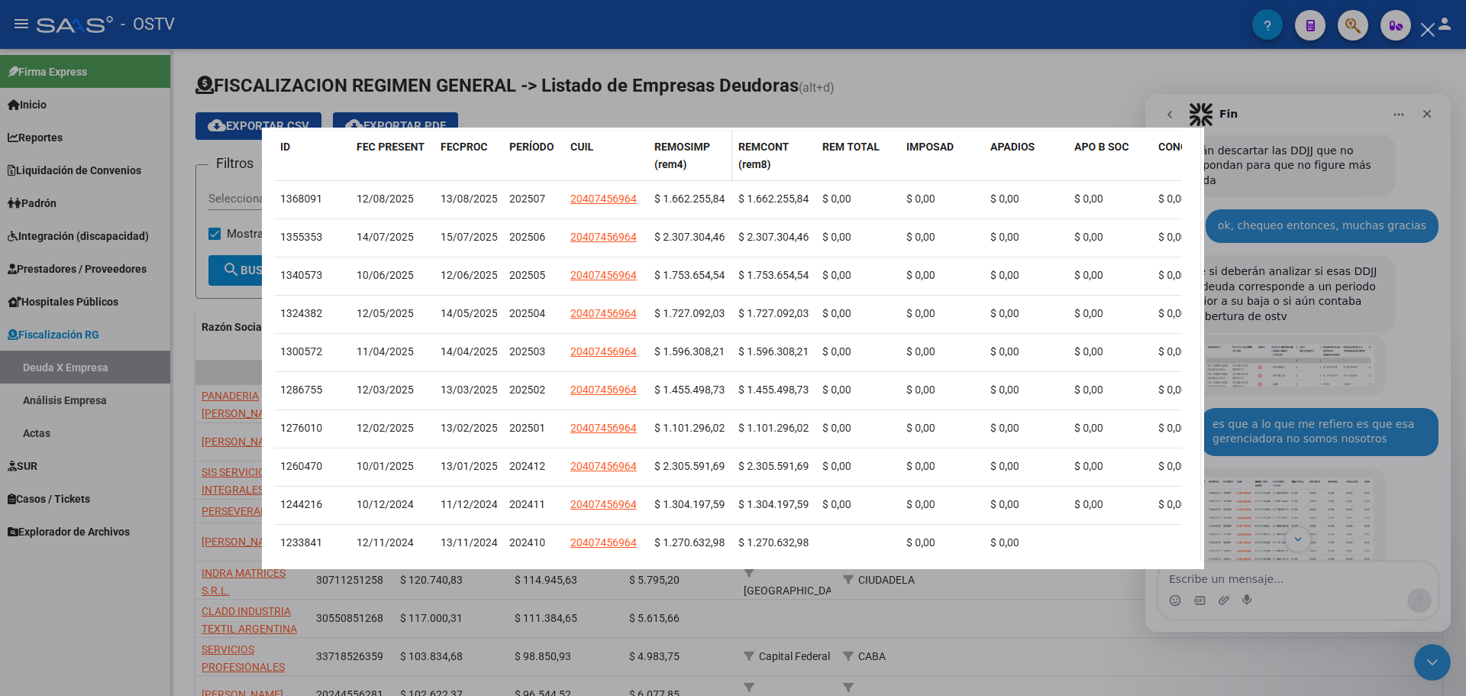
click at [1172, 257] on div "Intercom Messenger" at bounding box center [733, 348] width 1466 height 696
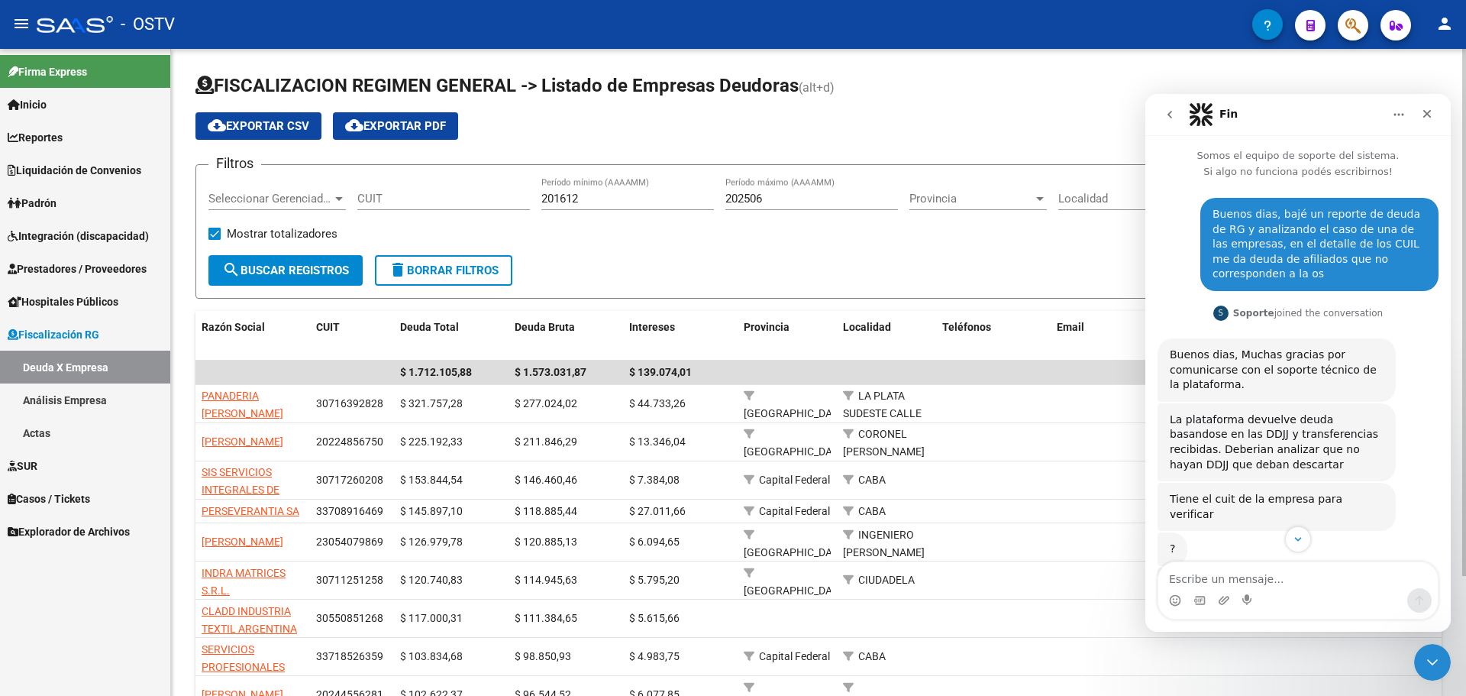
click at [478, 72] on div "FISCALIZACION REGIMEN GENERAL -> Listado de Empresas Deudoras (alt+d) cloud_dow…" at bounding box center [818, 440] width 1295 height 782
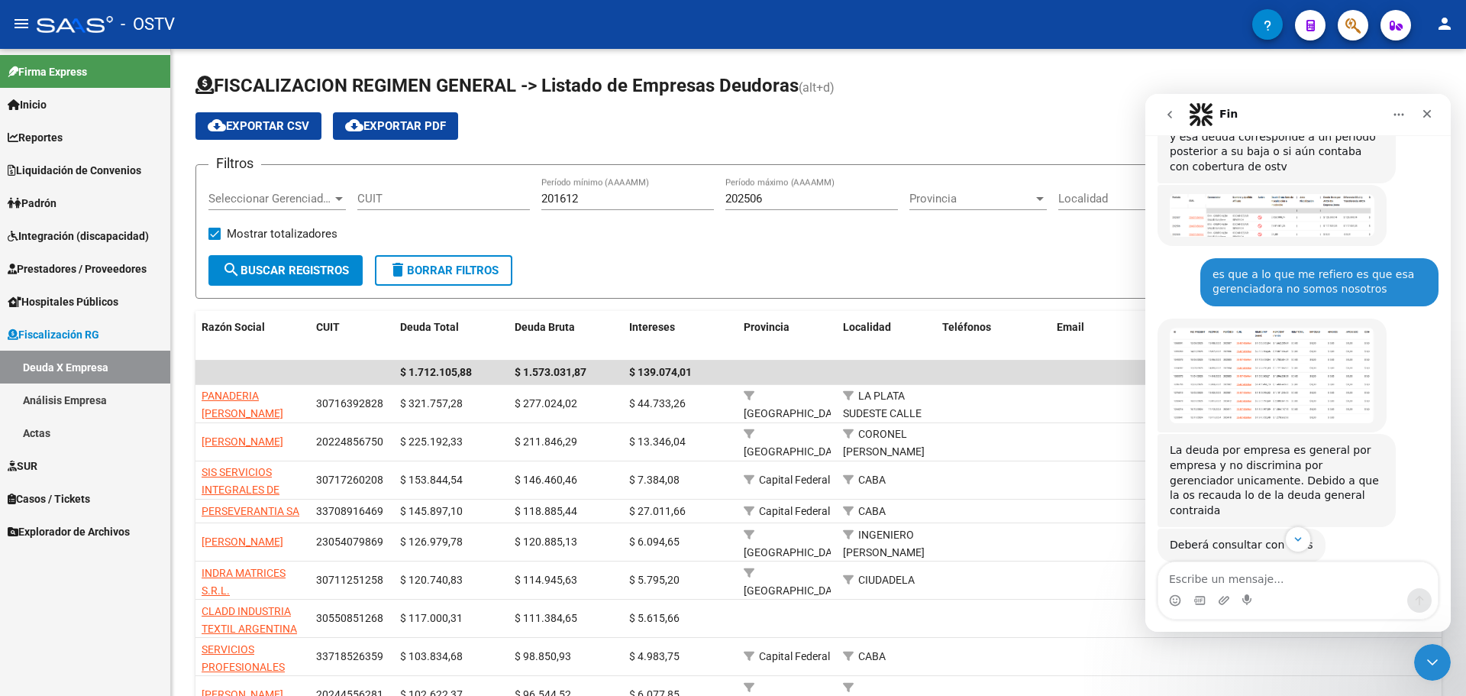
scroll to position [1319, 0]
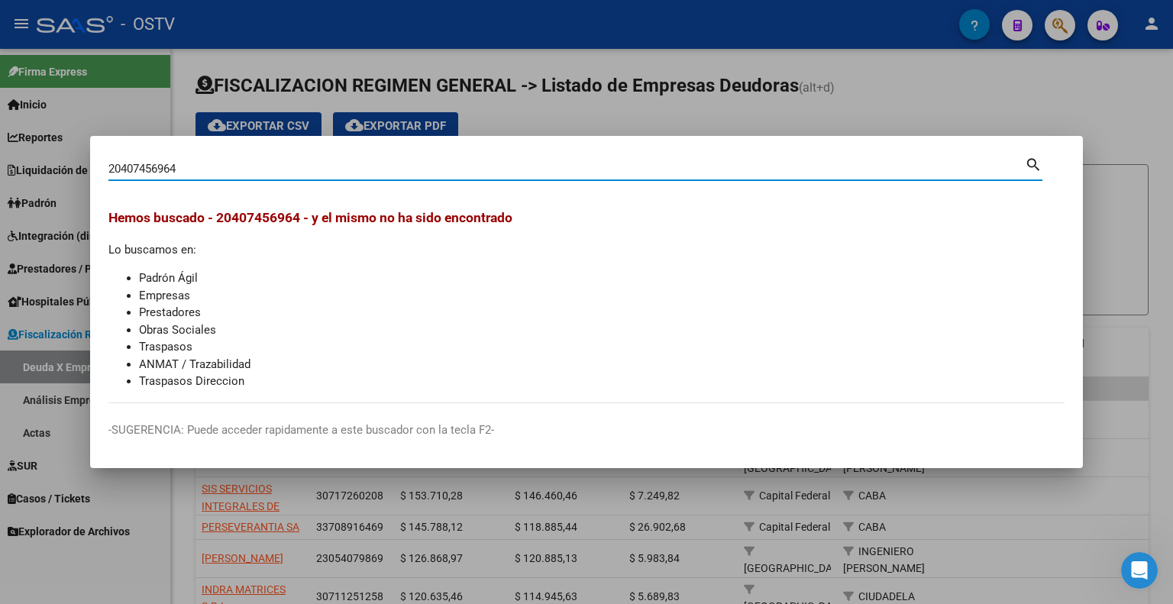
scroll to position [239, 0]
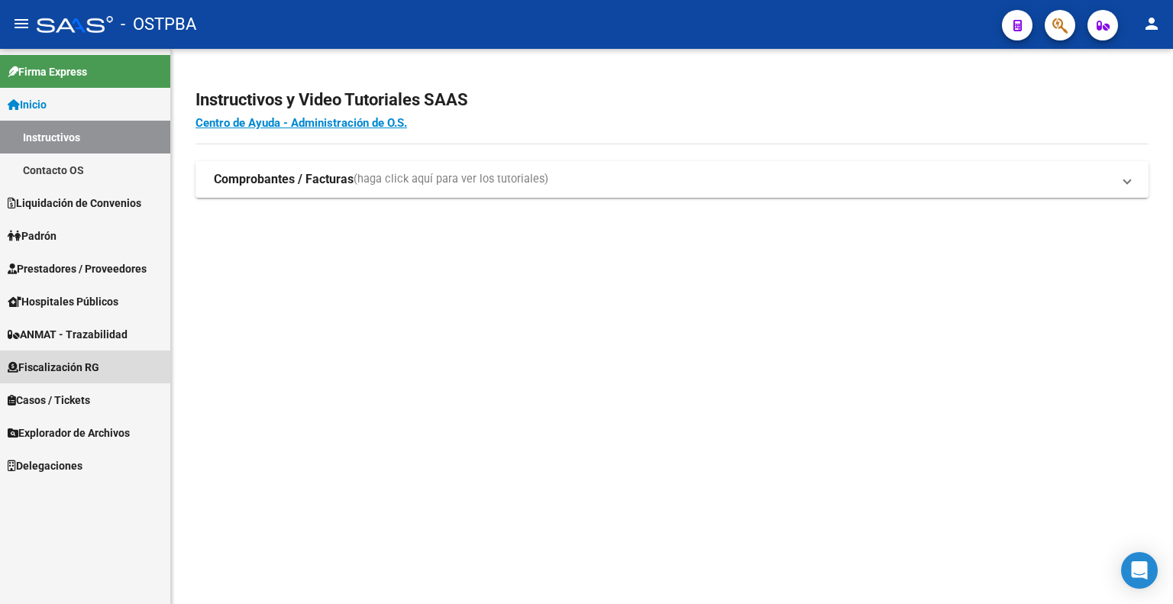
click at [92, 364] on span "Fiscalización RG" at bounding box center [54, 367] width 92 height 17
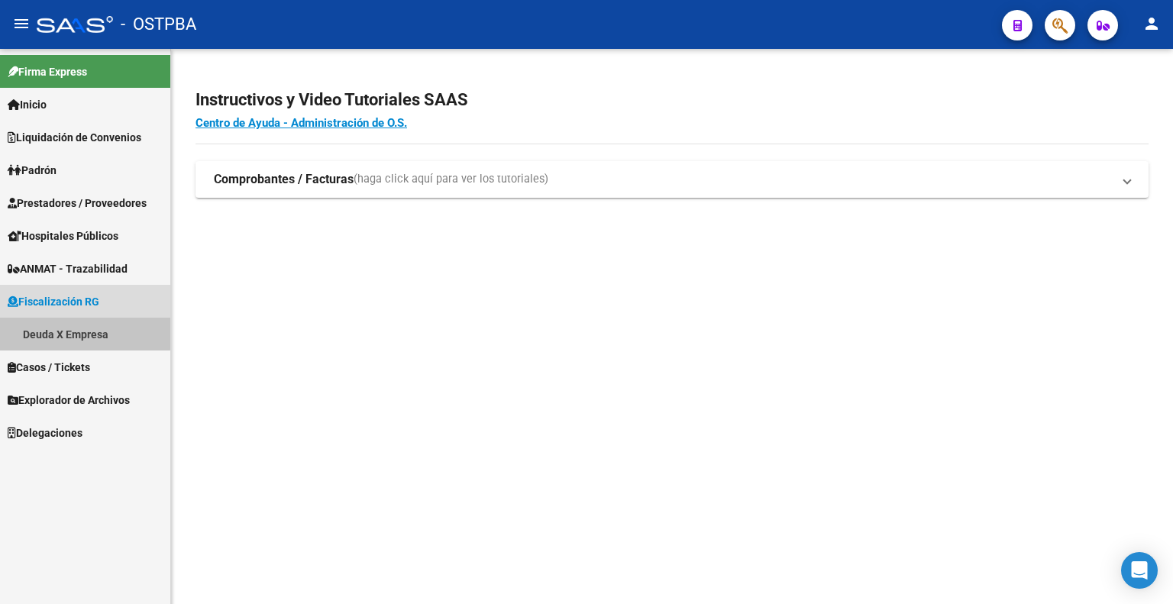
click at [84, 330] on link "Deuda X Empresa" at bounding box center [85, 334] width 170 height 33
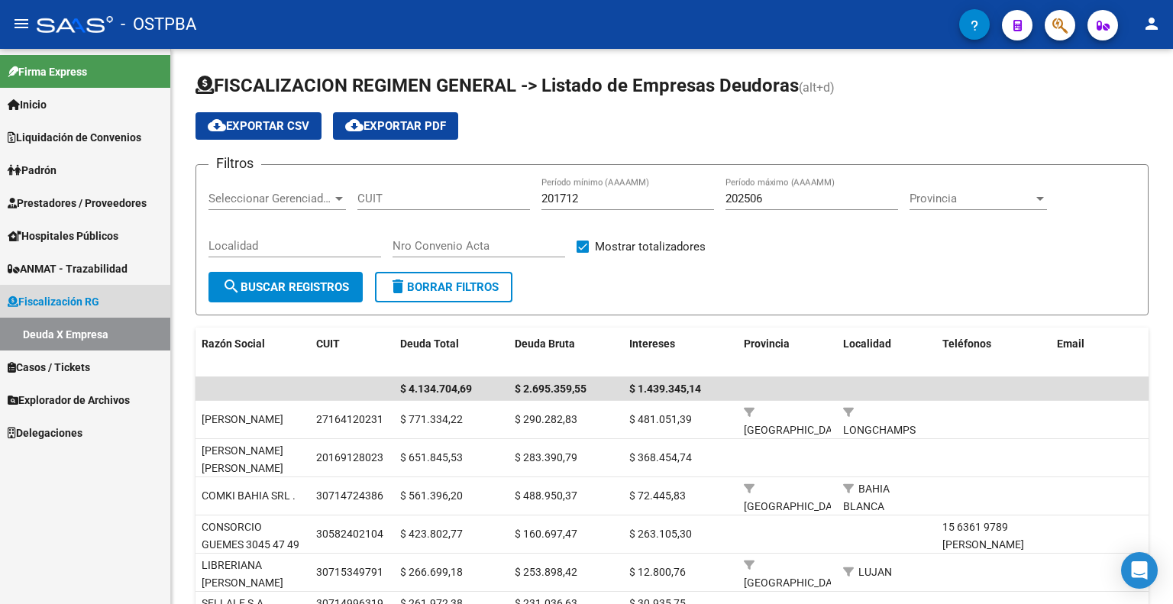
click at [101, 331] on link "Deuda X Empresa" at bounding box center [85, 334] width 170 height 33
click at [1150, 26] on mat-icon "person" at bounding box center [1151, 24] width 18 height 18
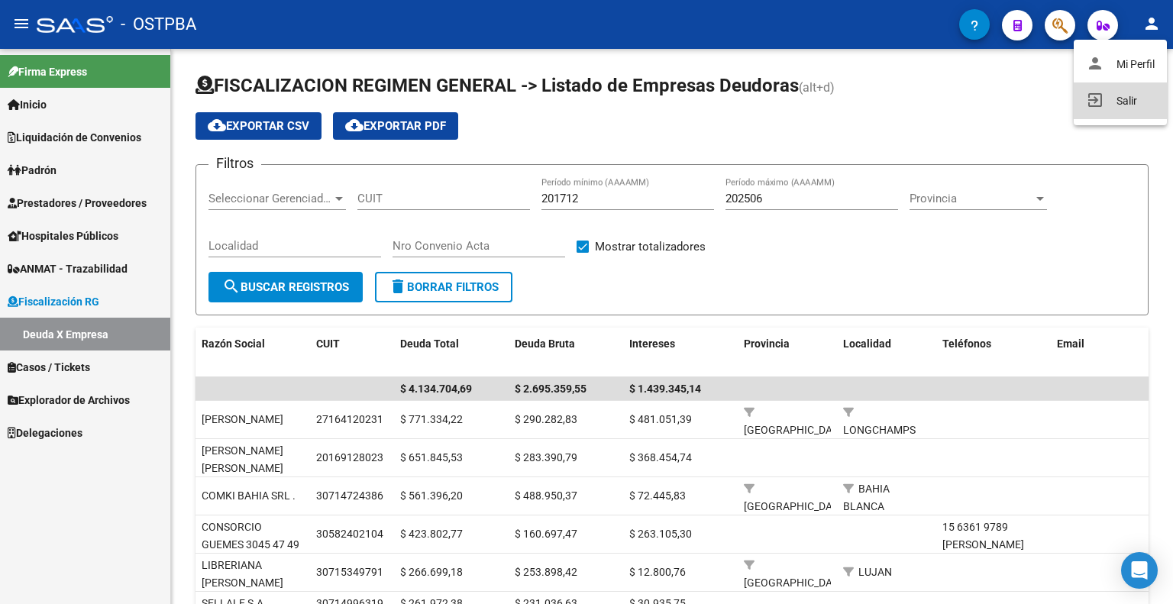
click at [1102, 102] on button "exit_to_app Salir" at bounding box center [1119, 100] width 93 height 37
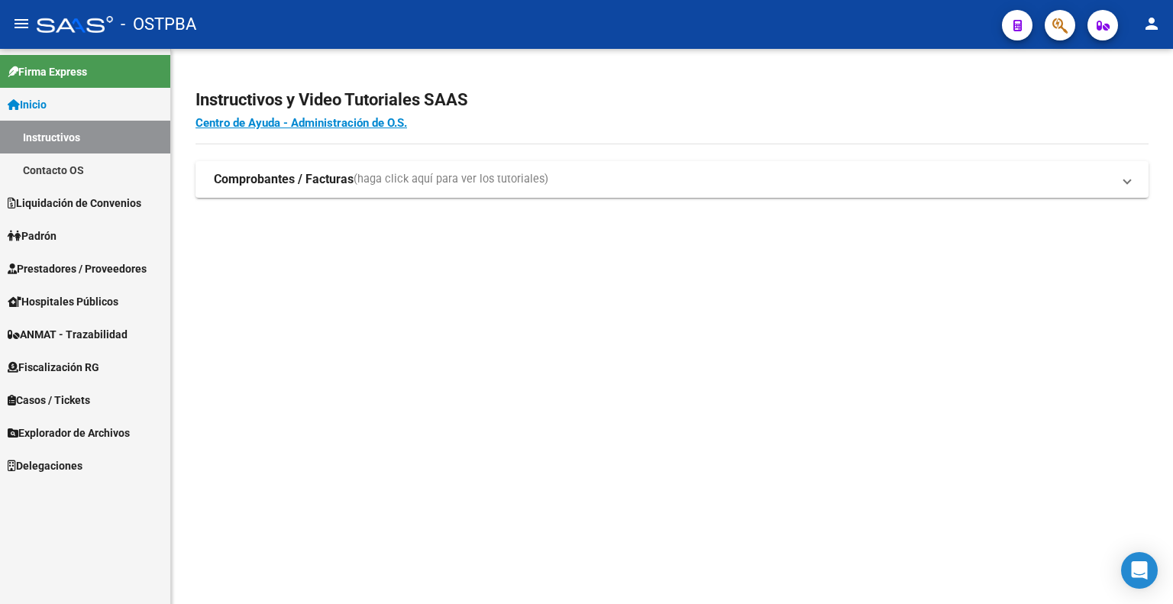
click at [86, 369] on span "Fiscalización RG" at bounding box center [54, 367] width 92 height 17
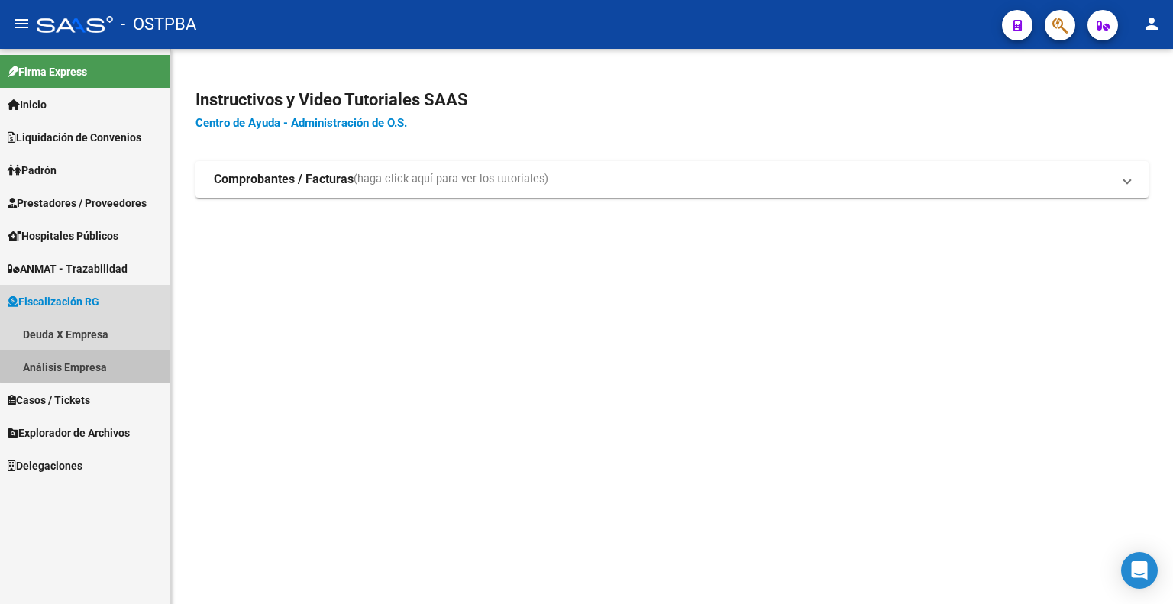
click at [90, 359] on link "Análisis Empresa" at bounding box center [85, 366] width 170 height 33
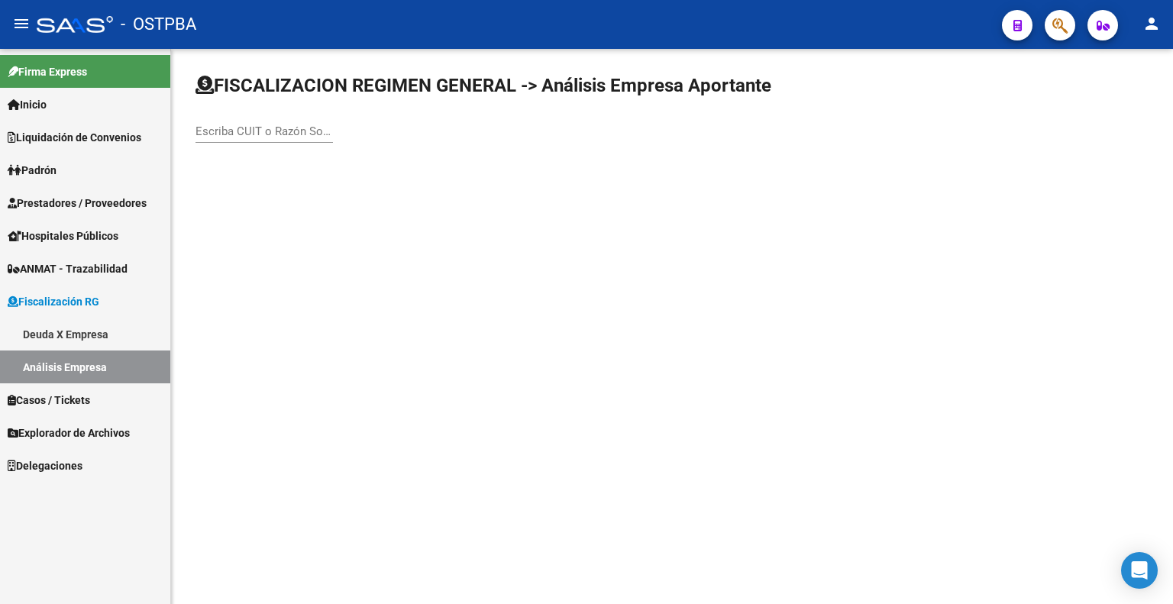
click at [86, 343] on link "Deuda X Empresa" at bounding box center [85, 334] width 170 height 33
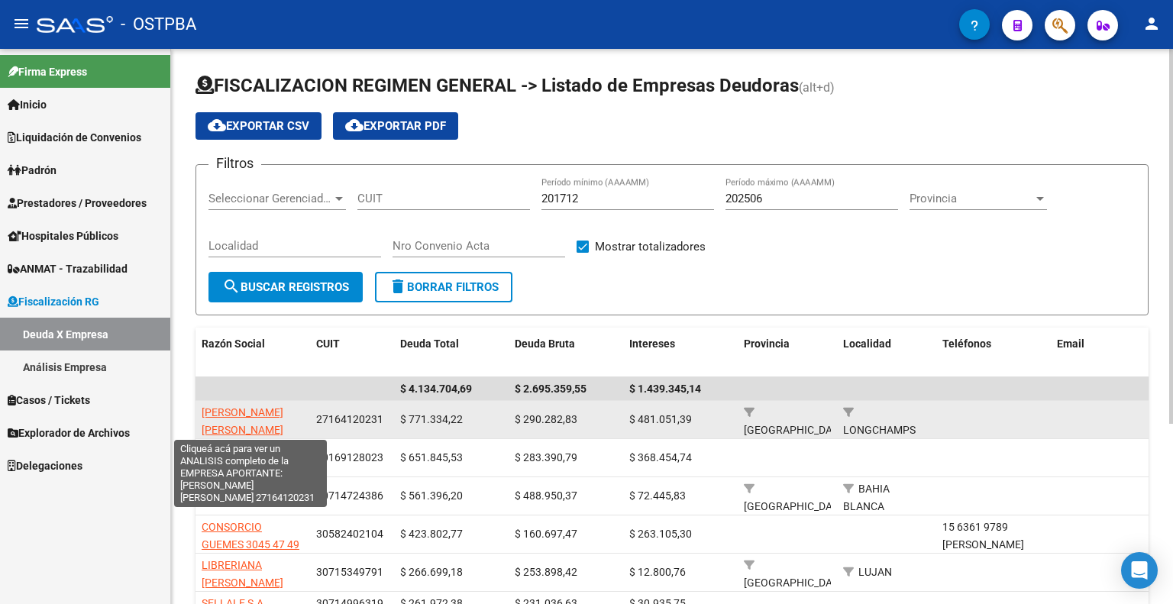
click at [257, 414] on span "[PERSON_NAME] [PERSON_NAME]" at bounding box center [243, 421] width 82 height 30
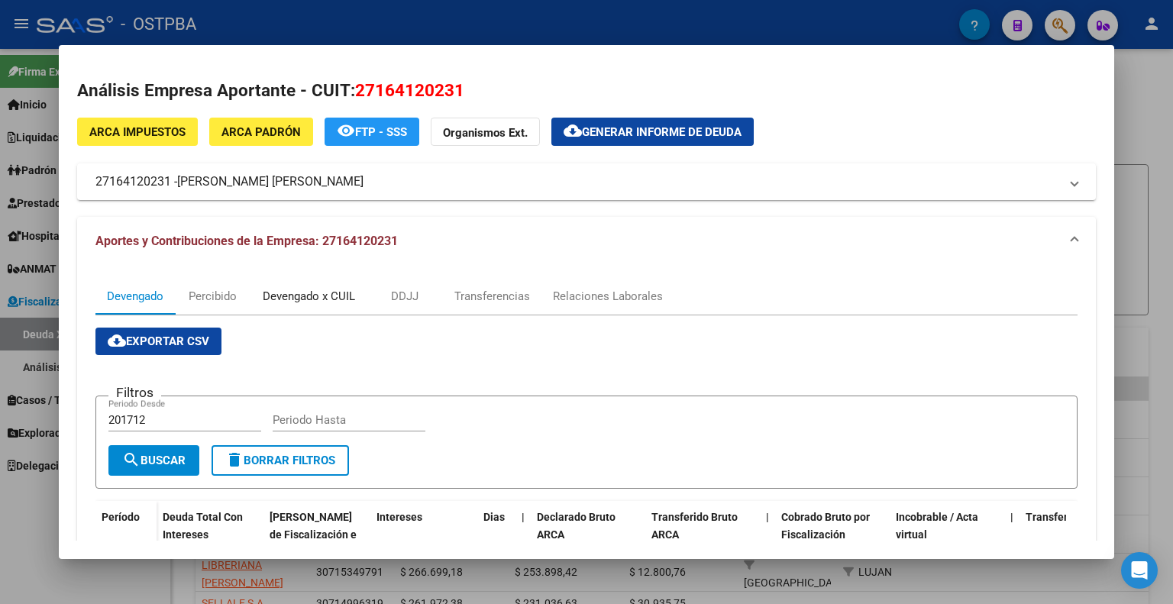
click at [273, 299] on div "Devengado x CUIL" at bounding box center [309, 296] width 92 height 17
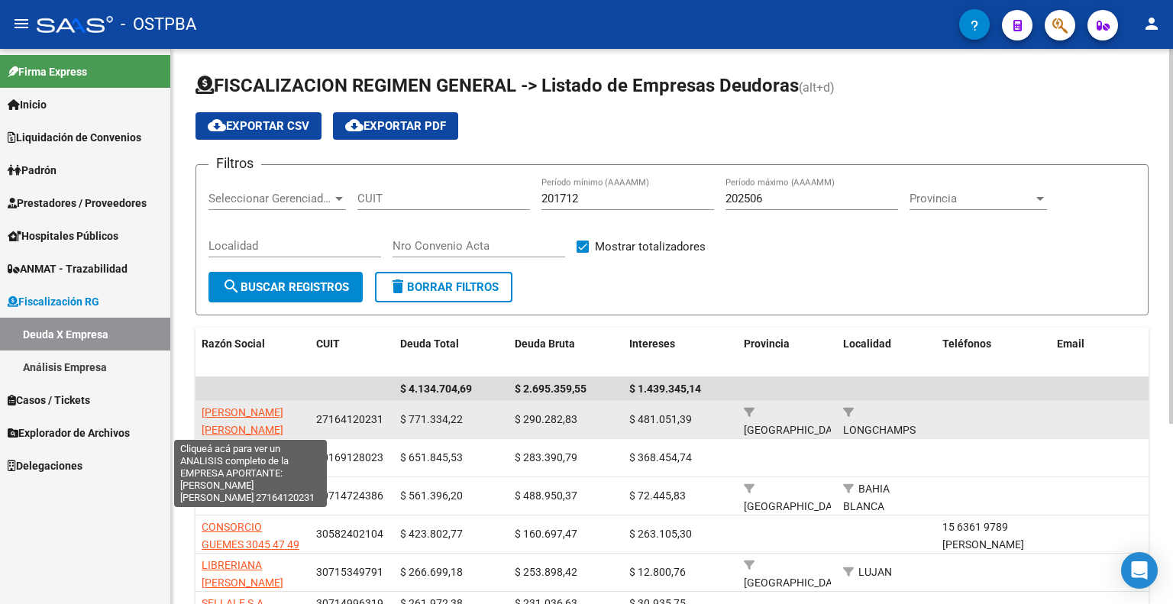
click at [237, 415] on span "FERRARO MARCELA ADRIANA" at bounding box center [243, 421] width 82 height 30
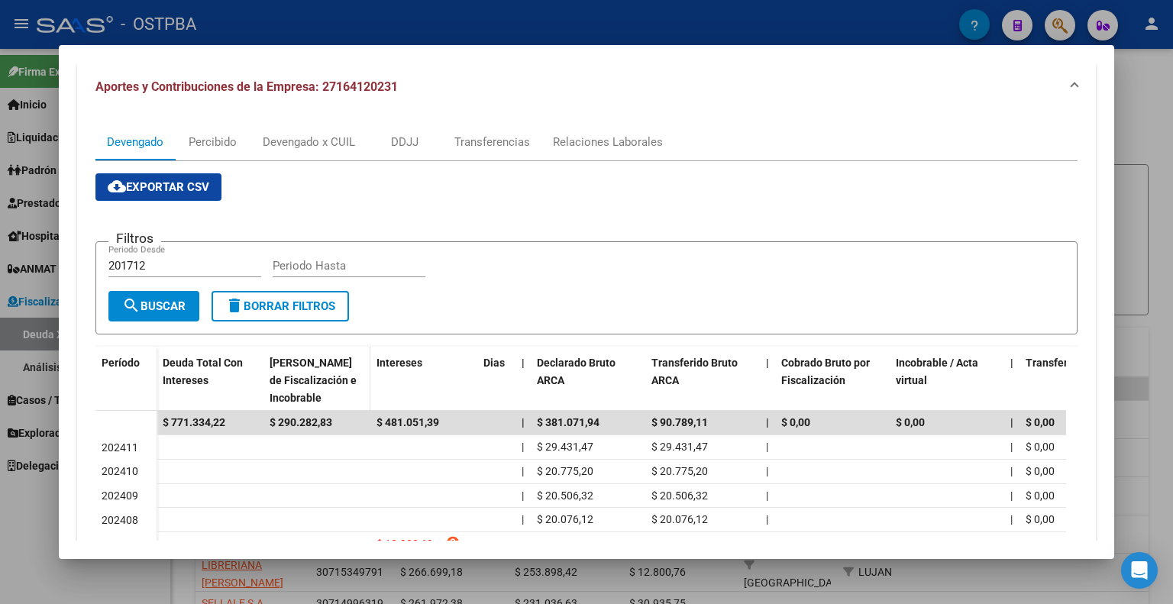
scroll to position [61, 0]
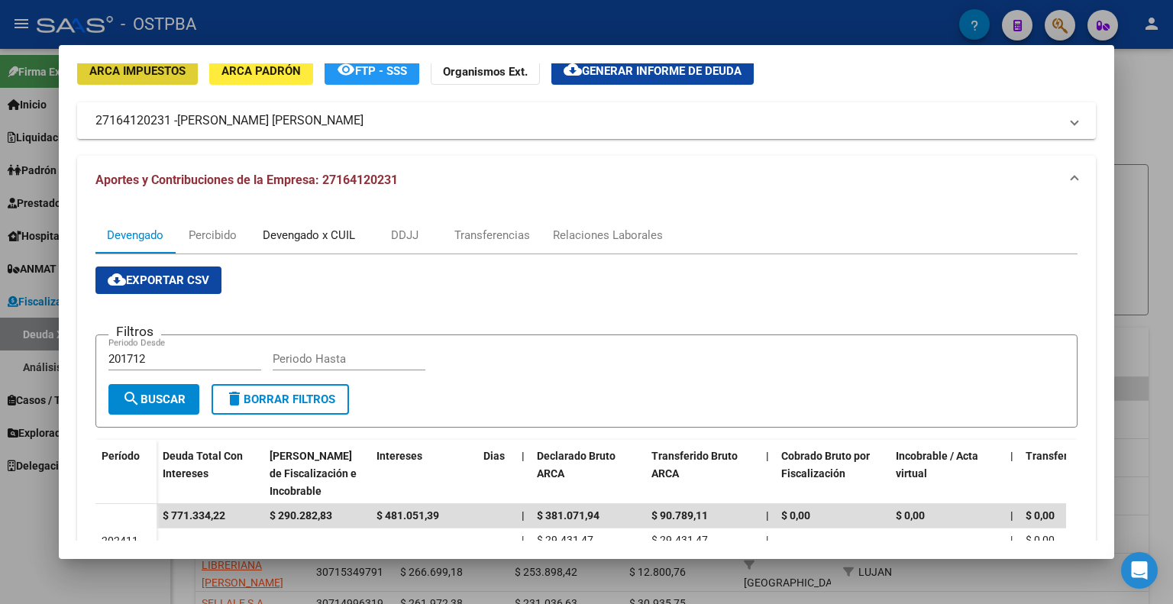
click at [305, 235] on div "Devengado x CUIL" at bounding box center [309, 235] width 92 height 17
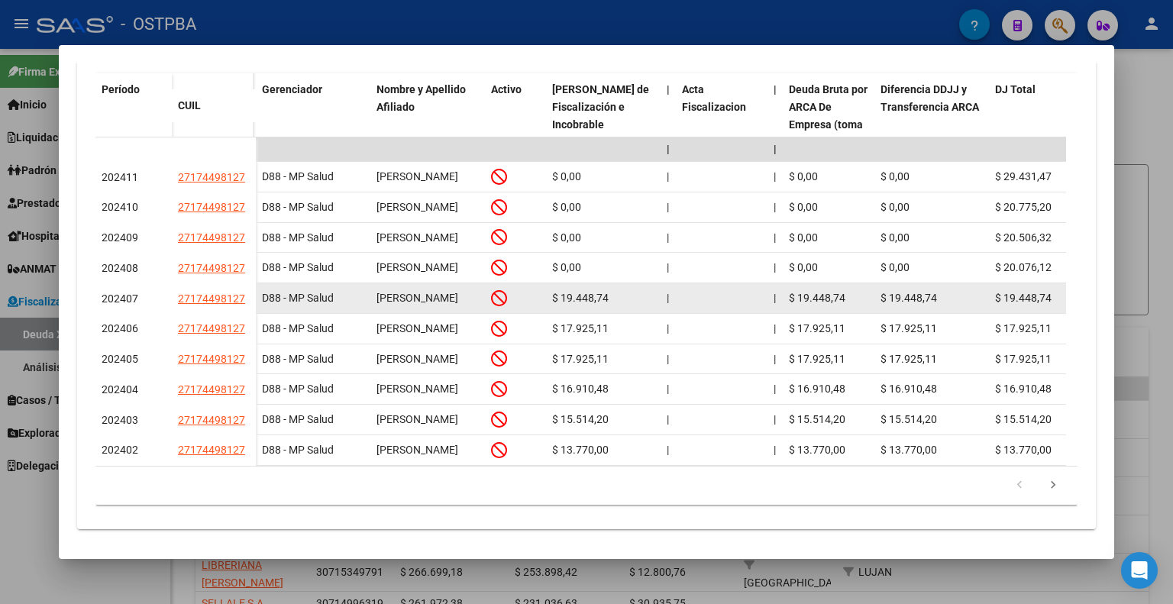
scroll to position [521, 0]
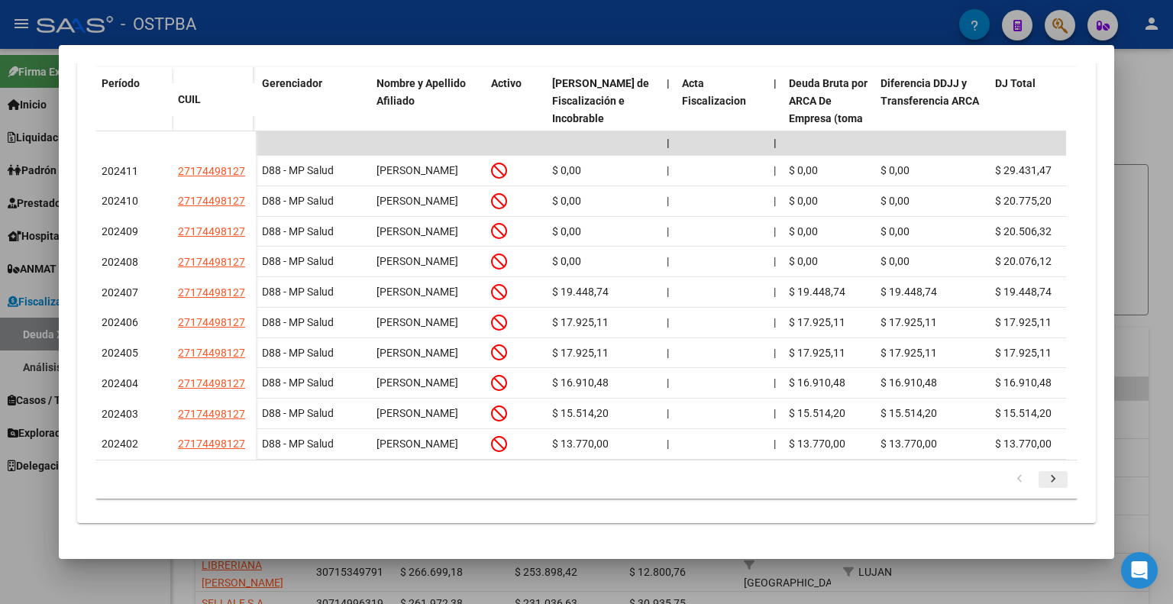
click at [1043, 473] on icon "go to next page" at bounding box center [1053, 481] width 20 height 18
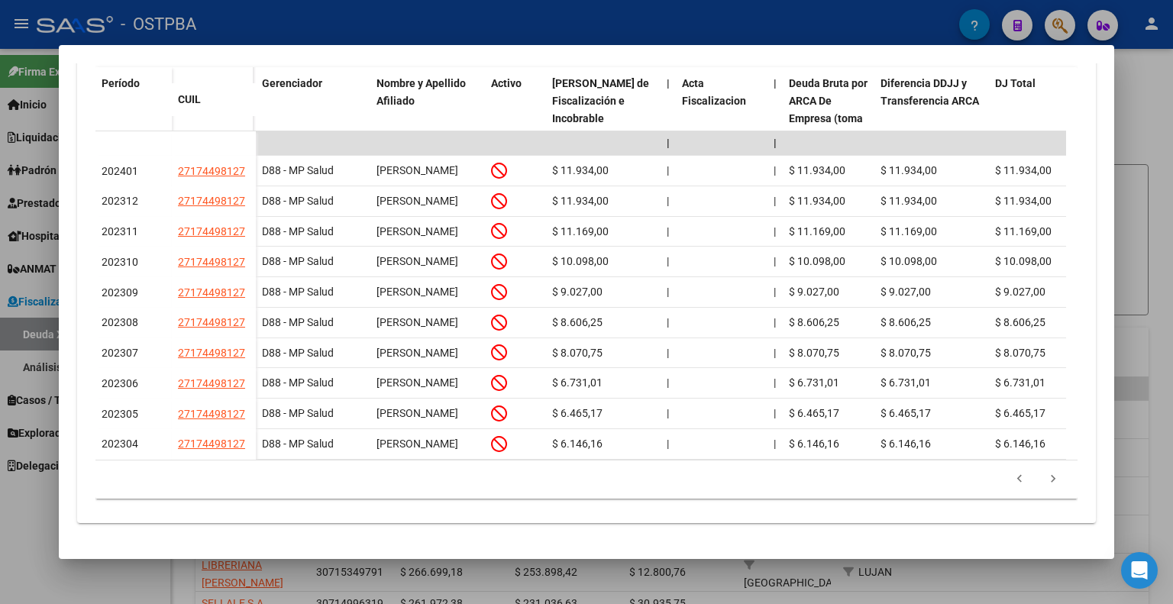
click at [1043, 484] on icon "go to next page" at bounding box center [1053, 481] width 20 height 18
click at [1038, 484] on div "179.769.313.486.231.570.000.000.000.000.000.000.000.000.000.000.000.000.000.000…" at bounding box center [586, 479] width 982 height 38
click at [1043, 484] on icon "go to next page" at bounding box center [1053, 481] width 20 height 18
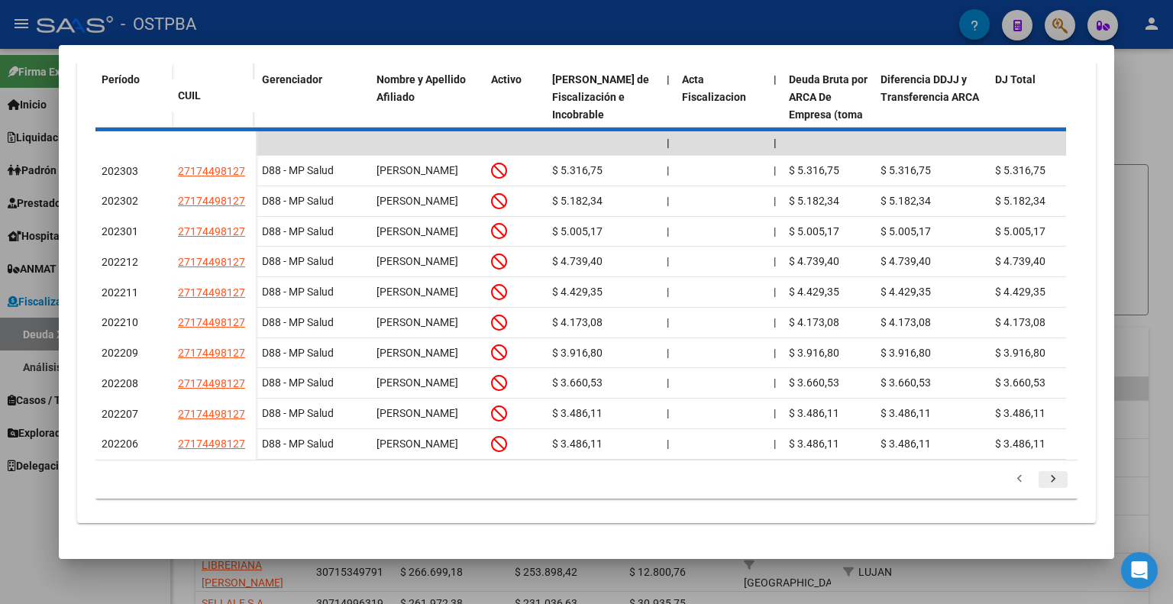
click at [1038, 484] on div "179.769.313.486.231.570.000.000.000.000.000.000.000.000.000.000.000.000.000.000…" at bounding box center [586, 479] width 982 height 38
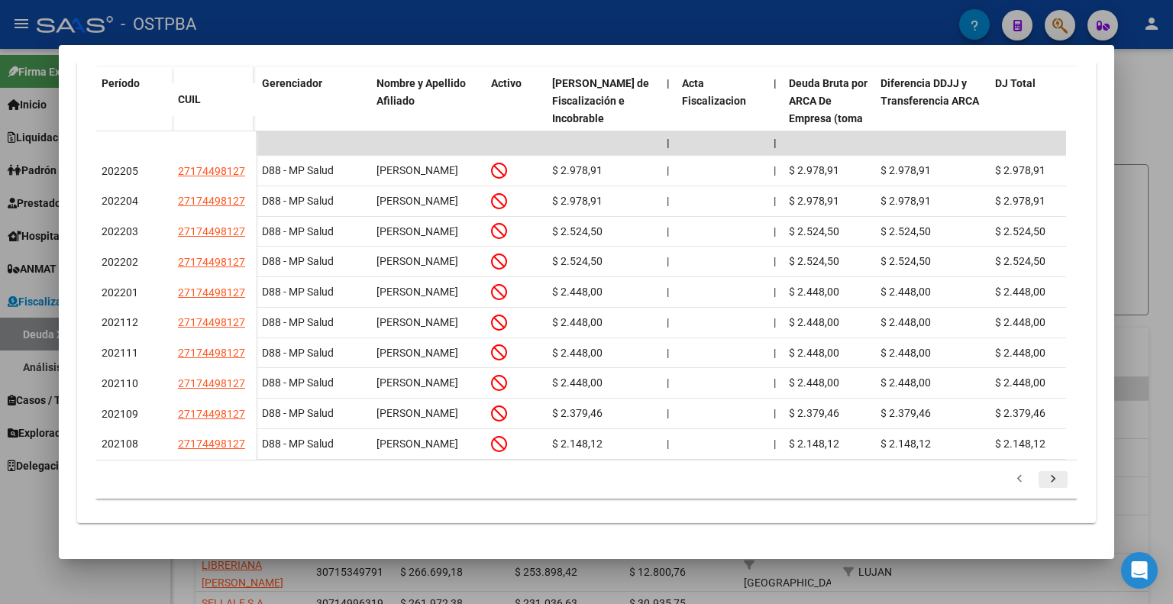
click at [1043, 484] on icon "go to next page" at bounding box center [1053, 481] width 20 height 18
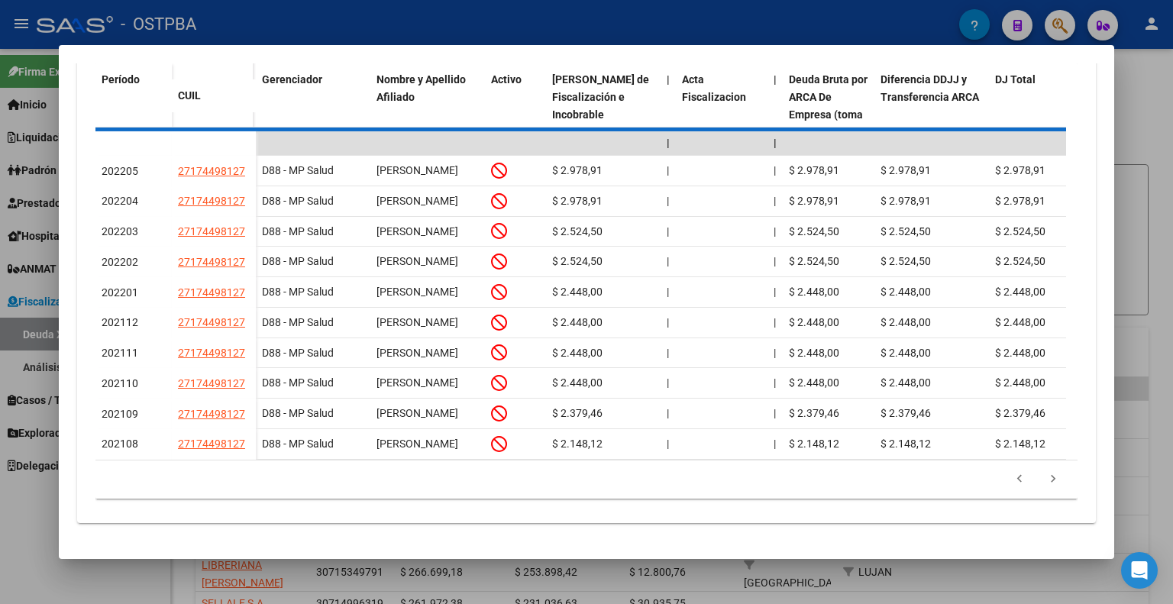
click at [1040, 484] on div "179.769.313.486.231.570.000.000.000.000.000.000.000.000.000.000.000.000.000.000…" at bounding box center [586, 479] width 982 height 38
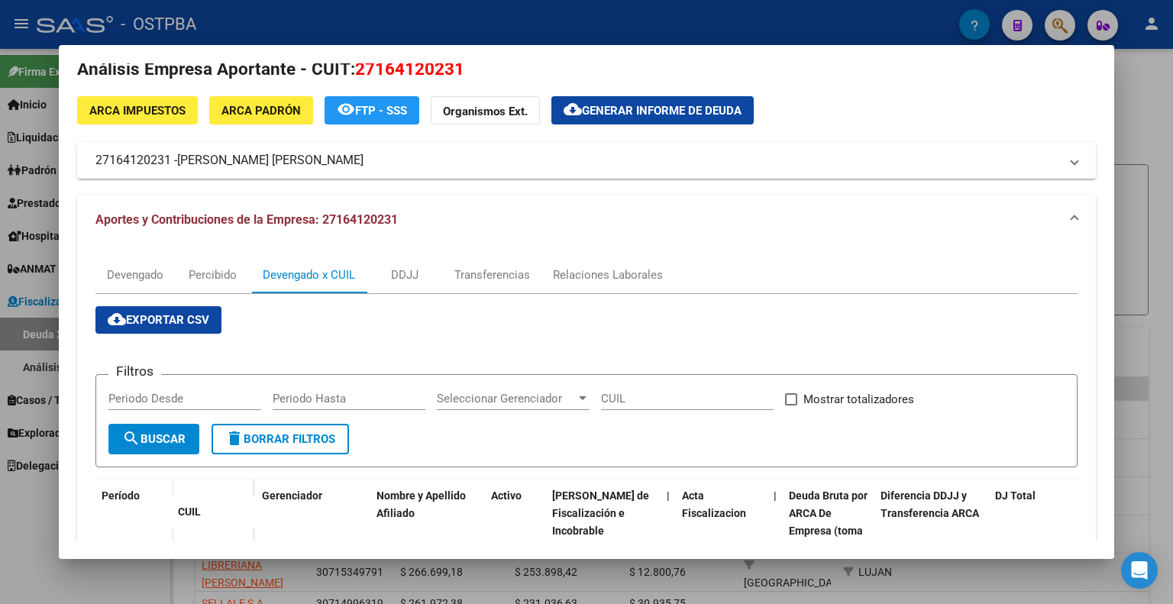
scroll to position [0, 0]
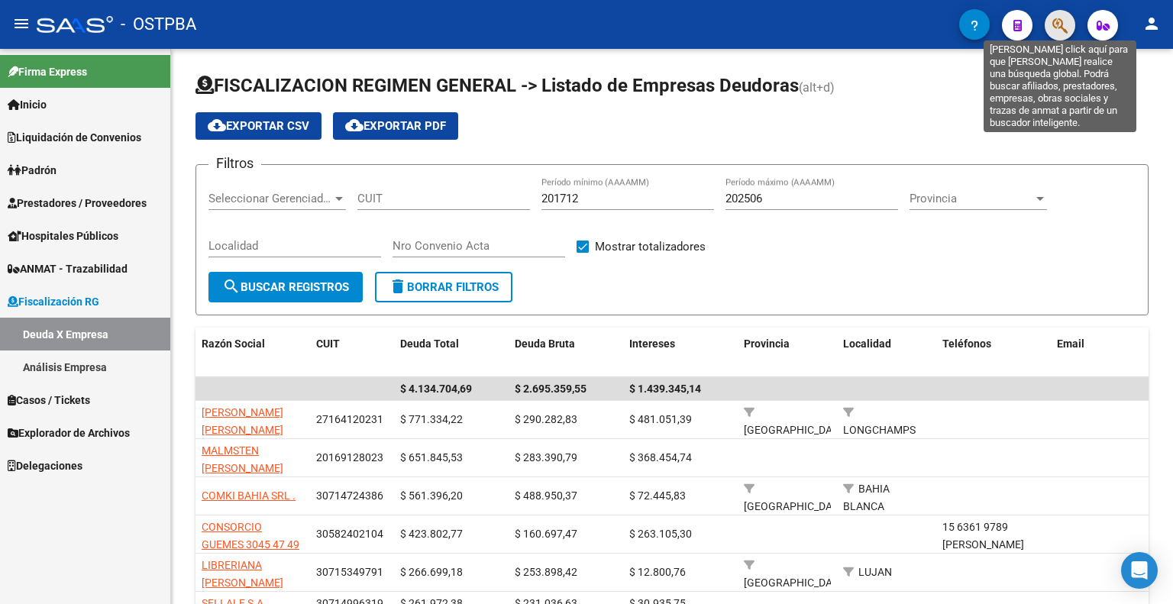
click at [1059, 24] on icon "button" at bounding box center [1059, 26] width 15 height 18
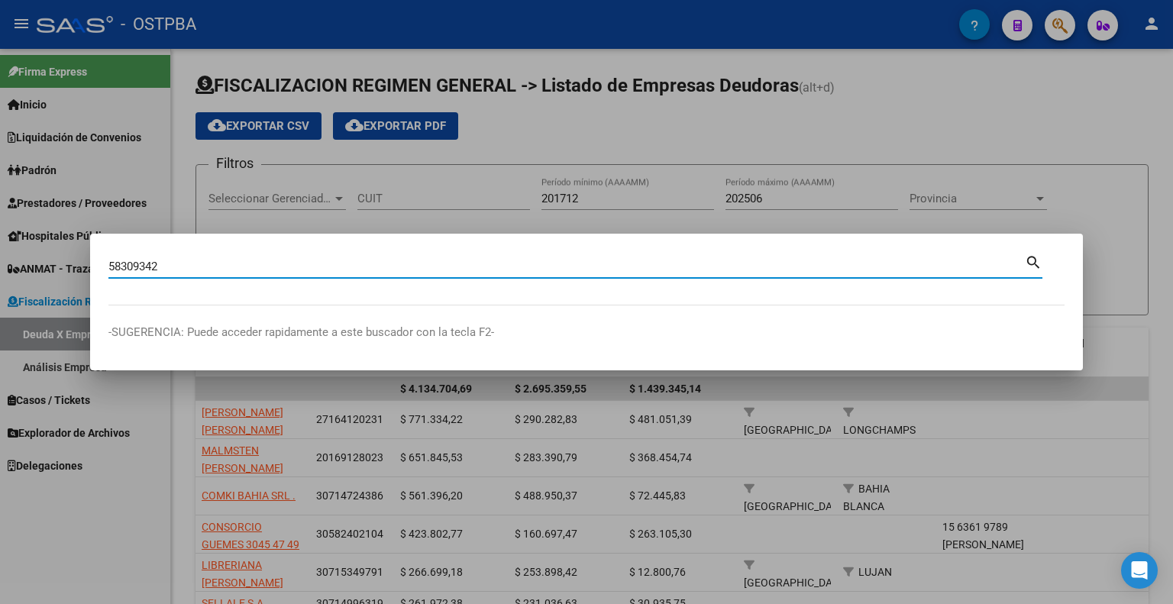
type input "58309342"
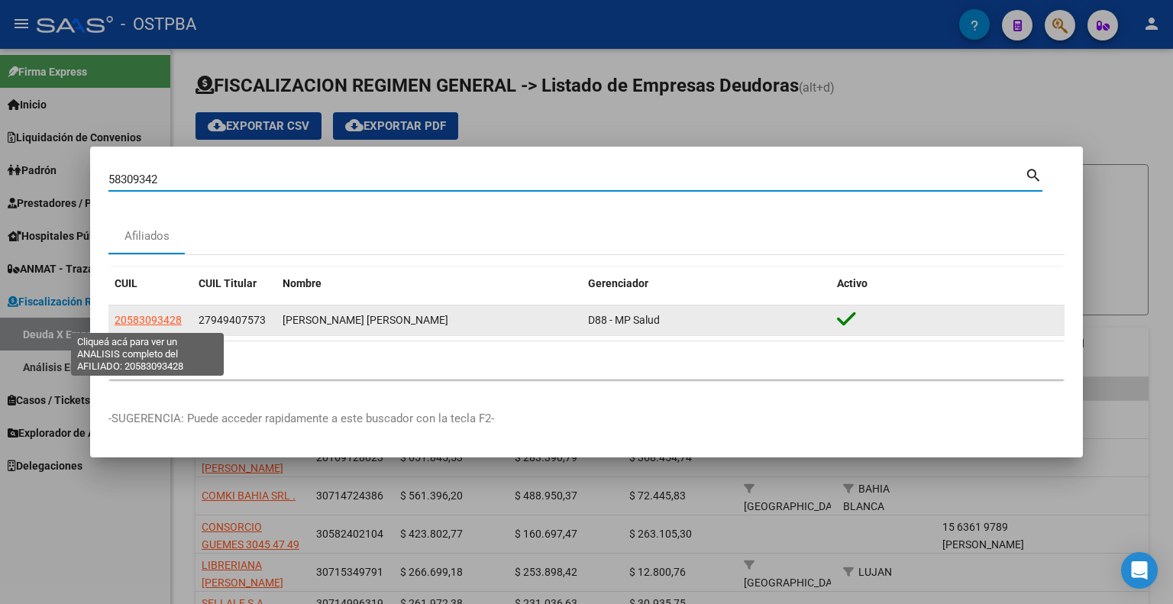
click at [166, 320] on span "20583093428" at bounding box center [148, 320] width 67 height 12
type textarea "20583093428"
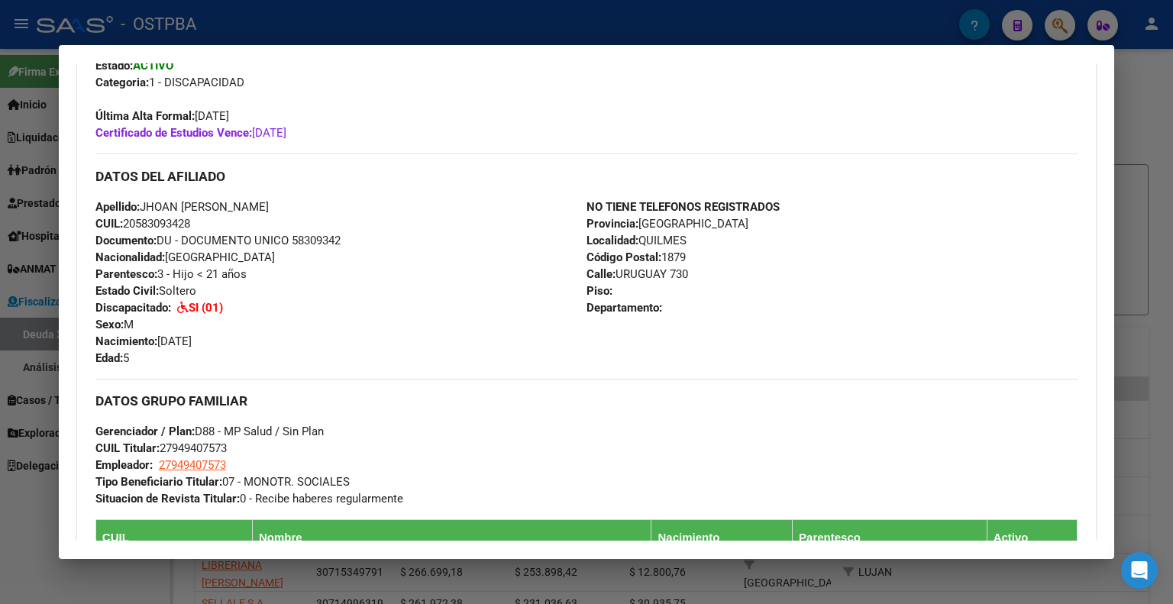
scroll to position [583, 0]
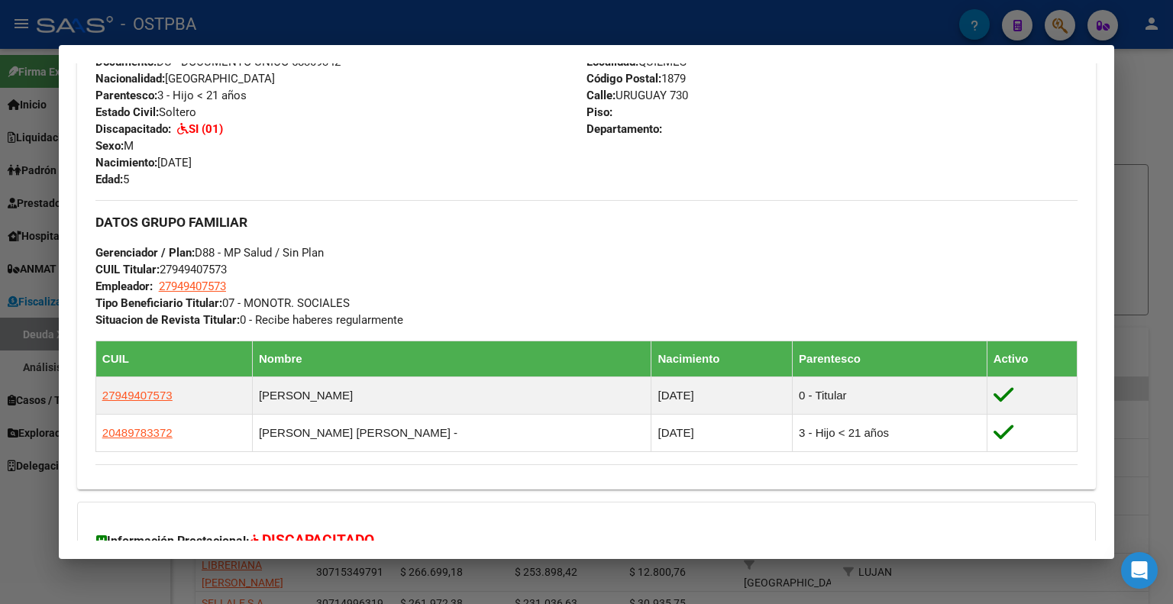
click at [213, 268] on span "CUIL Titular: 27949407573" at bounding box center [160, 270] width 131 height 14
click at [211, 268] on span "CUIL Titular: 27949407573" at bounding box center [160, 270] width 131 height 14
copy span "27949407573"
